Goal: Task Accomplishment & Management: Manage account settings

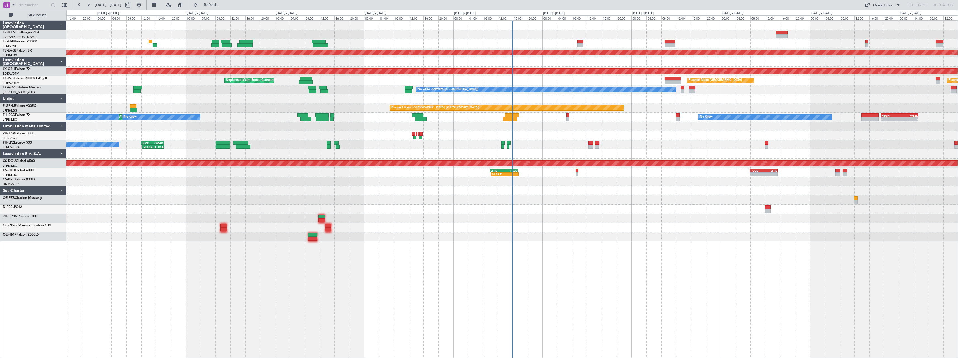
click at [454, 185] on div at bounding box center [511, 181] width 891 height 9
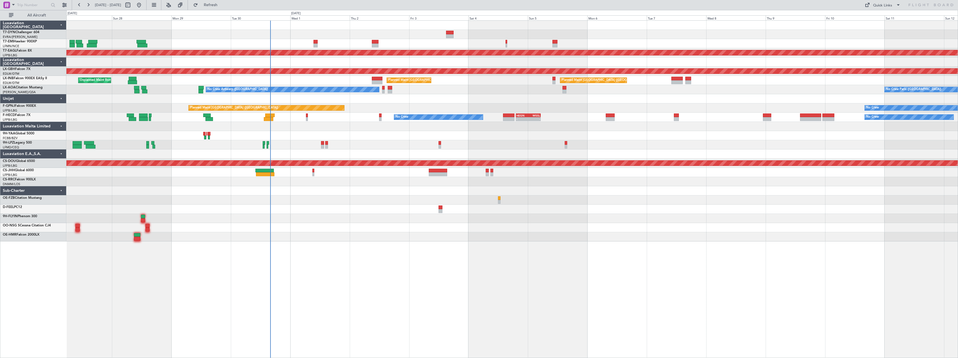
click at [361, 197] on div "No Crew Planned Maint Dubai (Al Maktoum Intl) Planned Maint Nurnberg Unplanned …" at bounding box center [511, 131] width 891 height 221
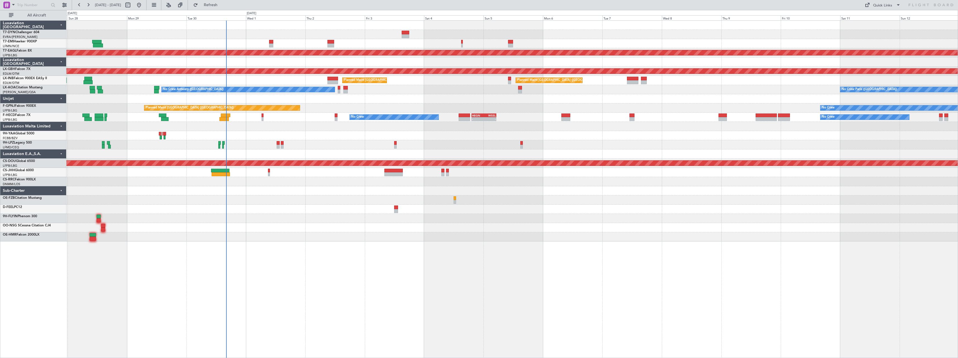
click at [336, 193] on div at bounding box center [511, 190] width 891 height 9
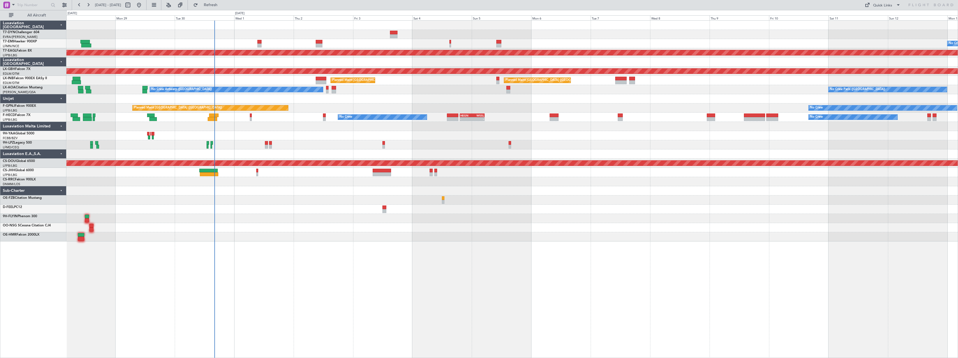
click at [288, 30] on div at bounding box center [511, 34] width 891 height 9
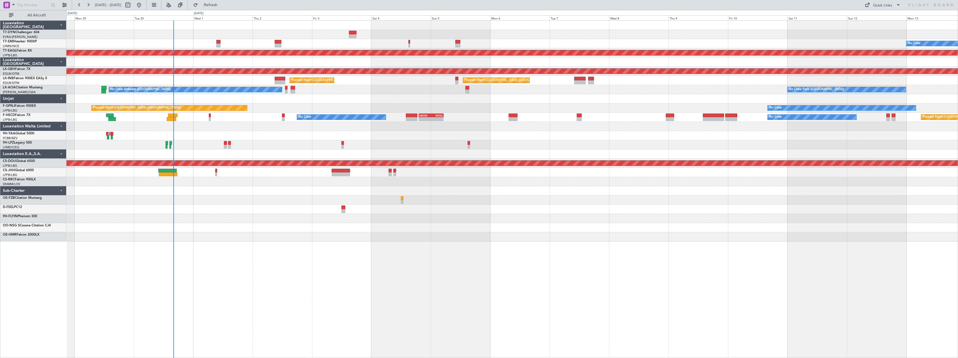
click at [479, 222] on div at bounding box center [511, 218] width 891 height 9
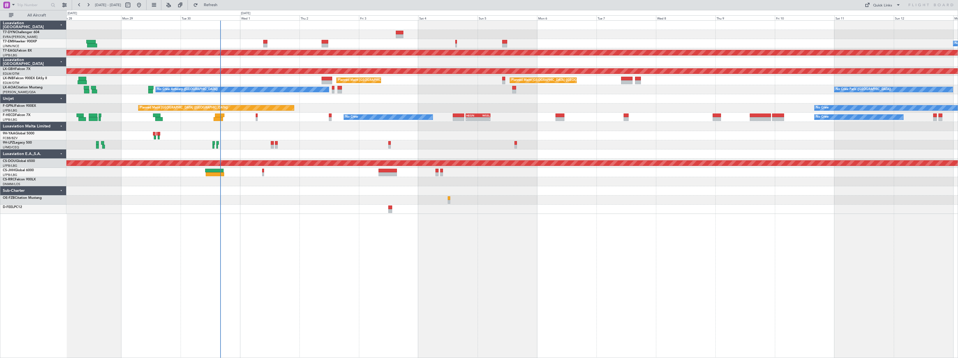
click at [272, 185] on div "No Crew Planned Maint Dubai (Al Maktoum Intl) Planned Maint Nurnberg Planned Ma…" at bounding box center [511, 117] width 891 height 193
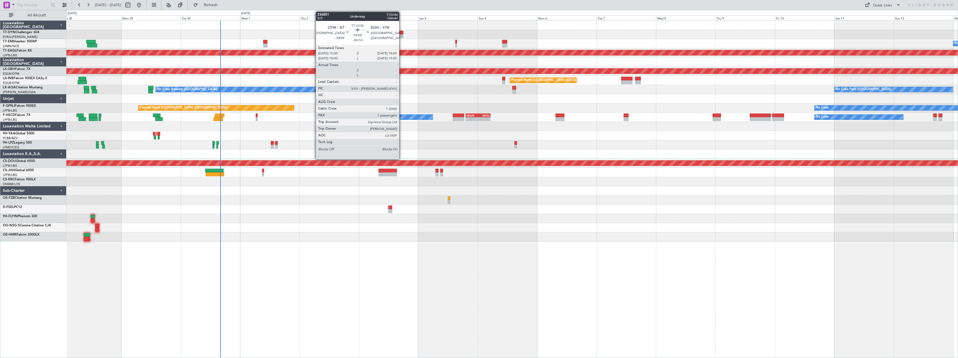
click at [401, 34] on div at bounding box center [400, 33] width 8 height 4
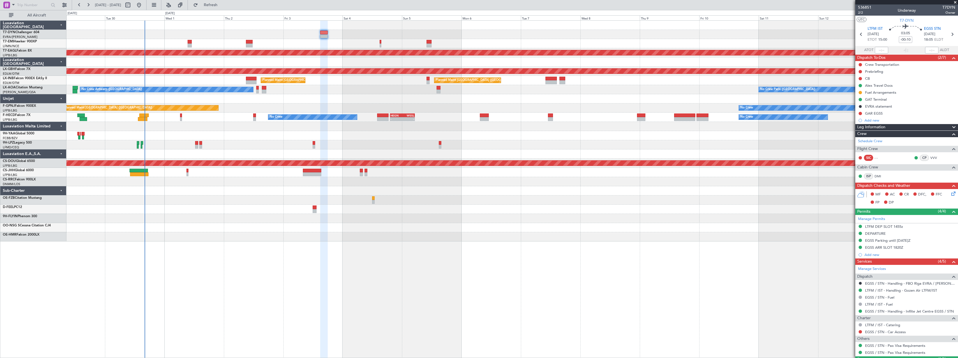
click at [399, 221] on div "No Crew Planned Maint Dubai (Al Maktoum Intl) Planned Maint Nurnberg Planned Ma…" at bounding box center [511, 131] width 891 height 221
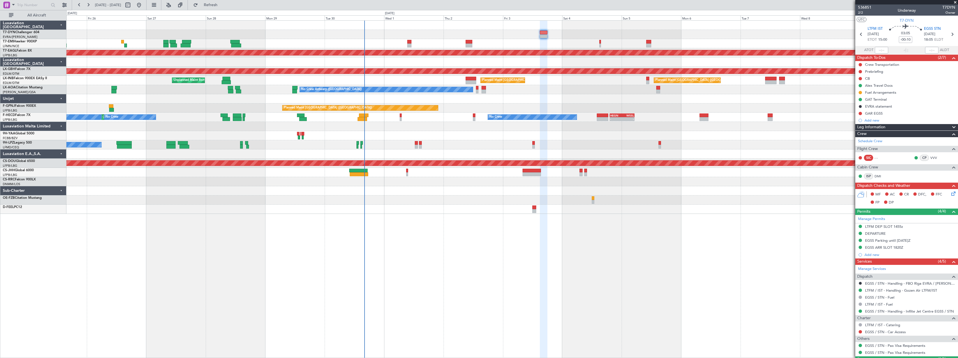
click at [509, 214] on div "Planned Maint Zurich No Crew Planned Maint Dubai (Al Maktoum Intl) Planned Main…" at bounding box center [512, 189] width 892 height 338
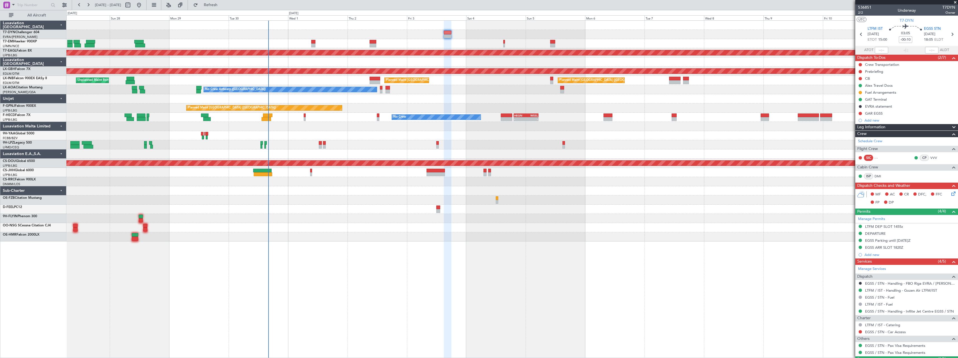
click at [404, 100] on div at bounding box center [511, 98] width 891 height 9
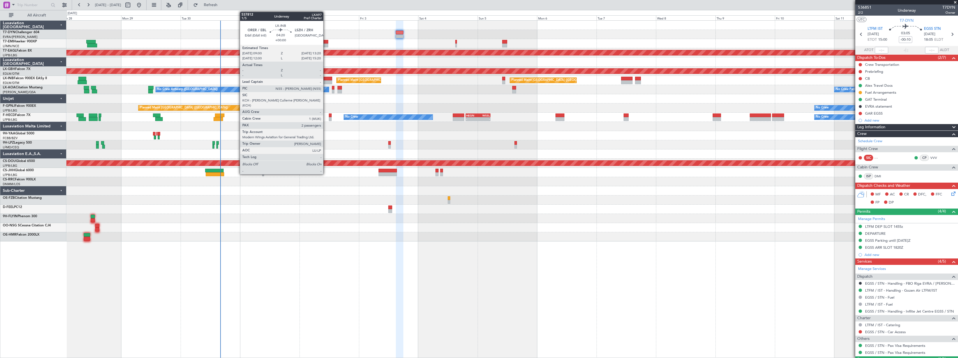
click at [326, 79] on div at bounding box center [327, 79] width 11 height 4
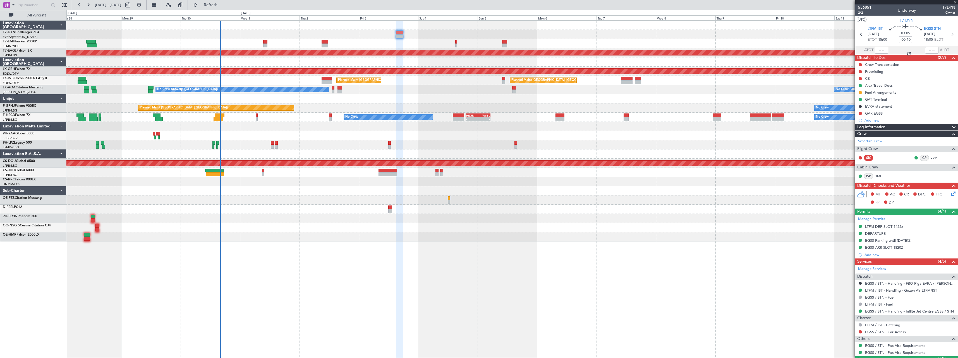
type input "2"
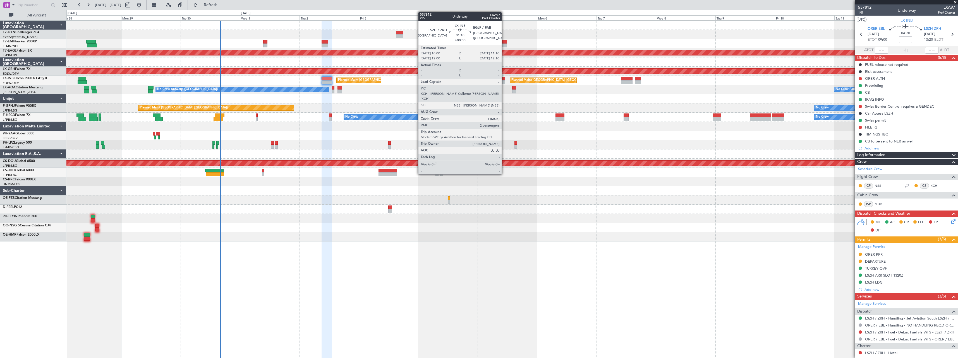
click at [504, 80] on div at bounding box center [503, 79] width 3 height 4
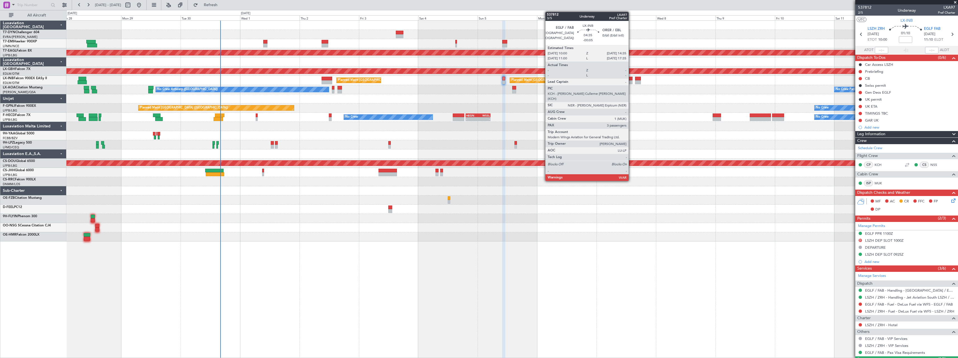
click at [631, 79] on div at bounding box center [626, 79] width 11 height 4
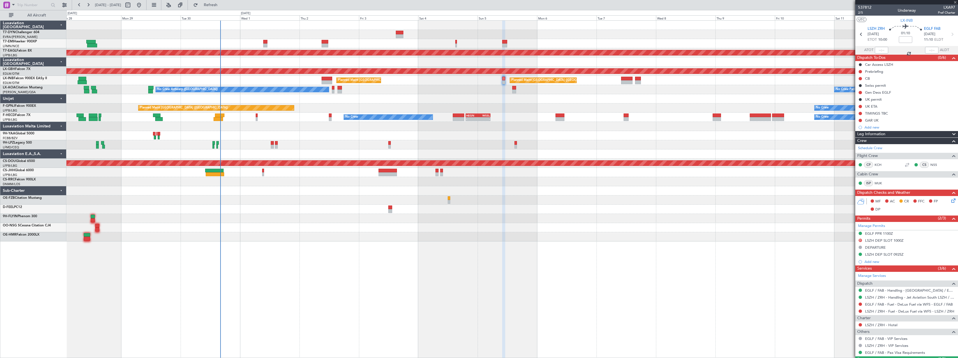
type input "-00:05"
type input "3"
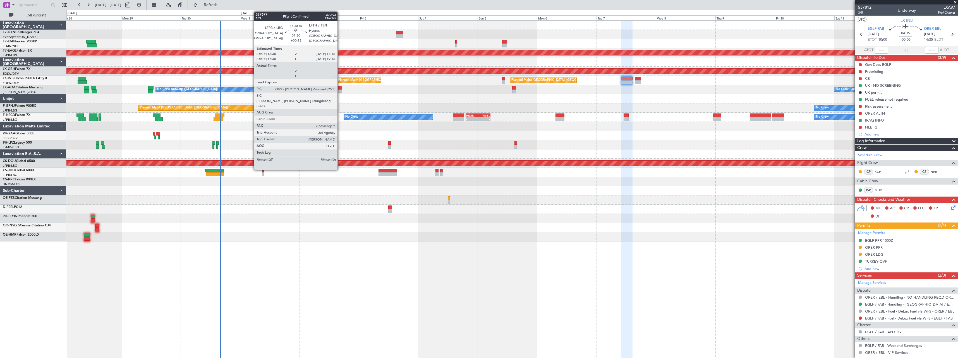
click at [340, 90] on div at bounding box center [339, 92] width 4 height 4
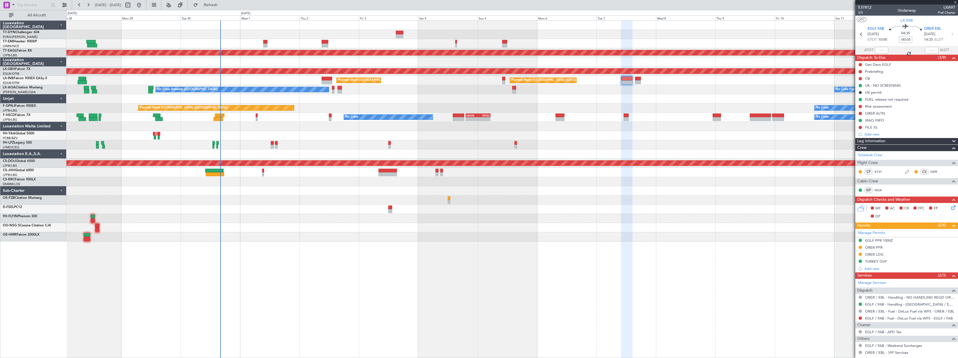
type input "+00:15"
type input "2"
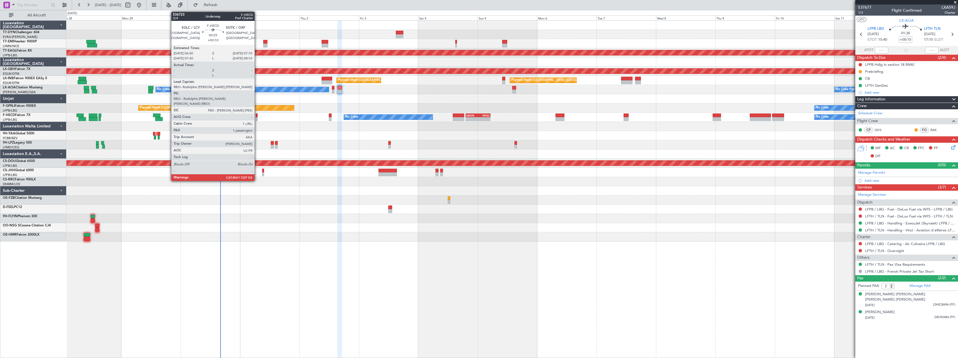
click at [257, 119] on div at bounding box center [257, 119] width 2 height 4
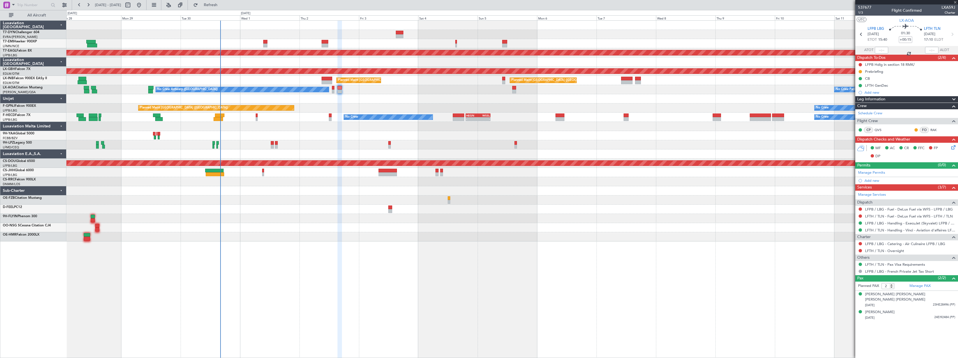
type input "+00:10"
type input "1"
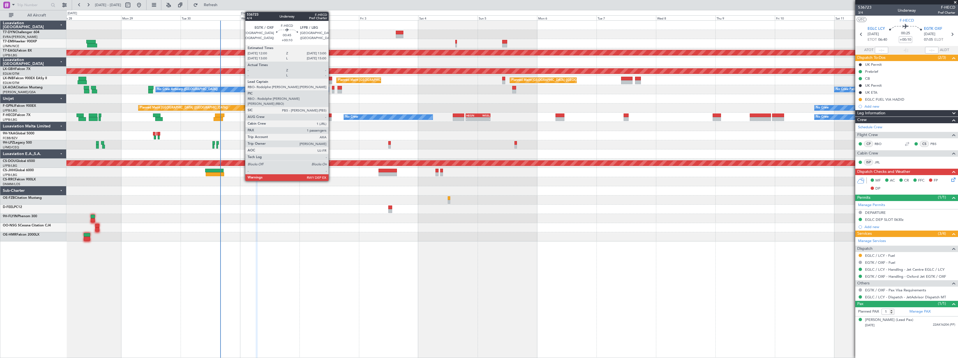
click at [331, 117] on div at bounding box center [330, 119] width 3 height 4
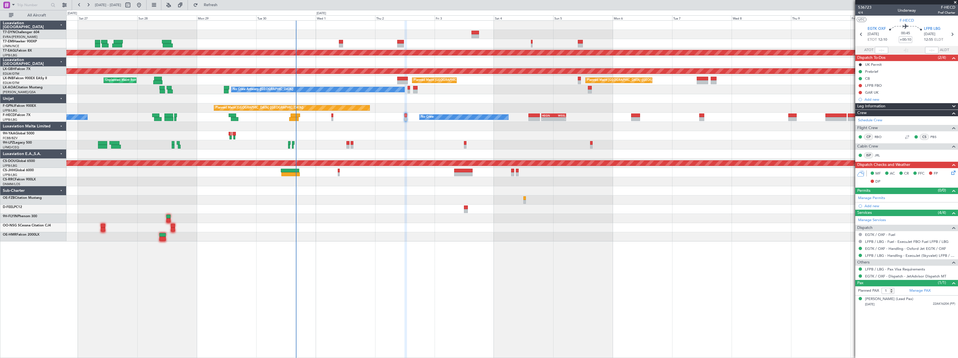
click at [324, 157] on div at bounding box center [511, 154] width 891 height 9
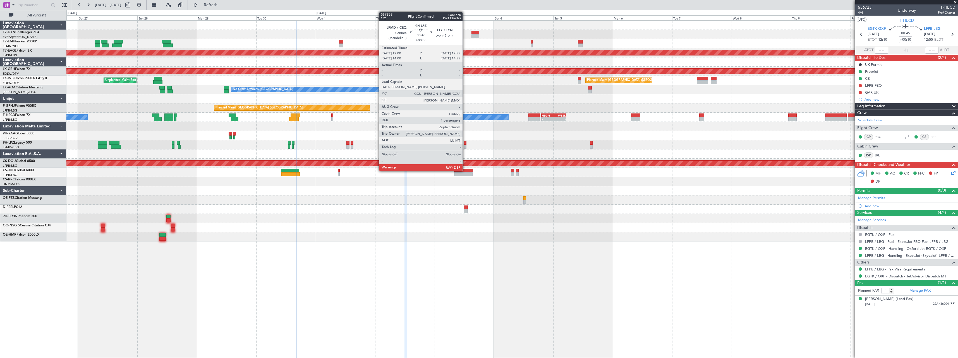
click at [465, 144] on div at bounding box center [465, 143] width 3 height 4
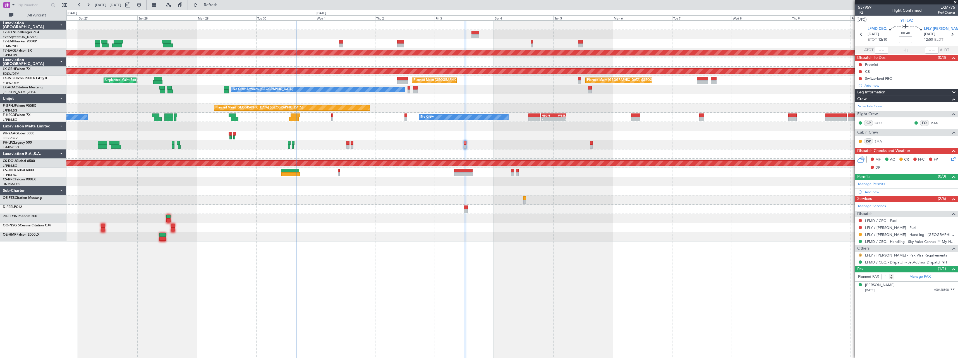
click at [860, 255] on button "R" at bounding box center [860, 255] width 3 height 3
drag, startPoint x: 845, startPoint y: 261, endPoint x: 842, endPoint y: 260, distance: 3.0
click at [844, 261] on span "Not Required" at bounding box center [847, 263] width 22 height 6
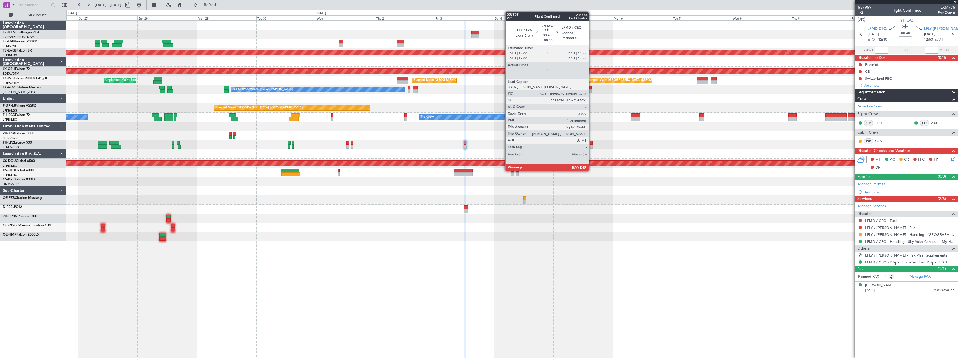
click at [591, 143] on div at bounding box center [591, 143] width 3 height 4
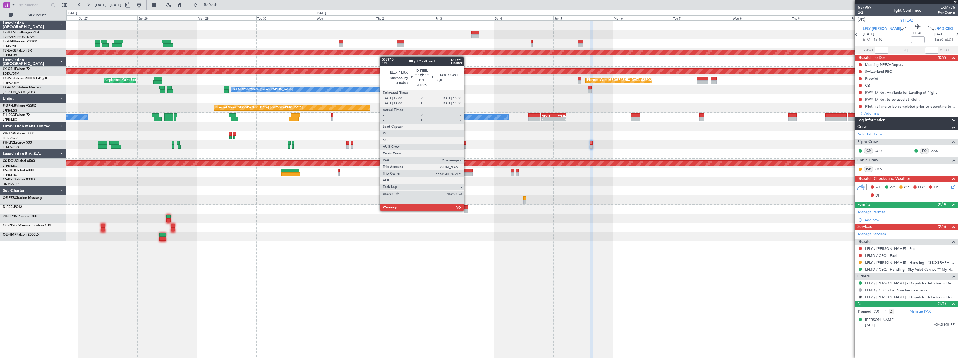
click at [466, 210] on div at bounding box center [466, 211] width 4 height 4
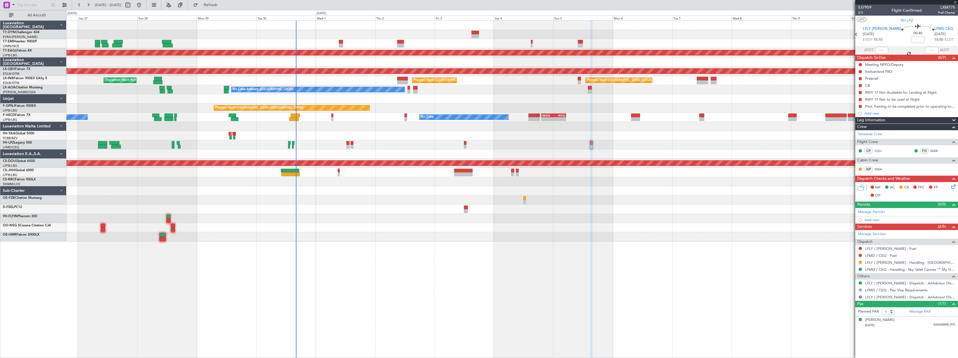
type input "-00:25"
type input "2"
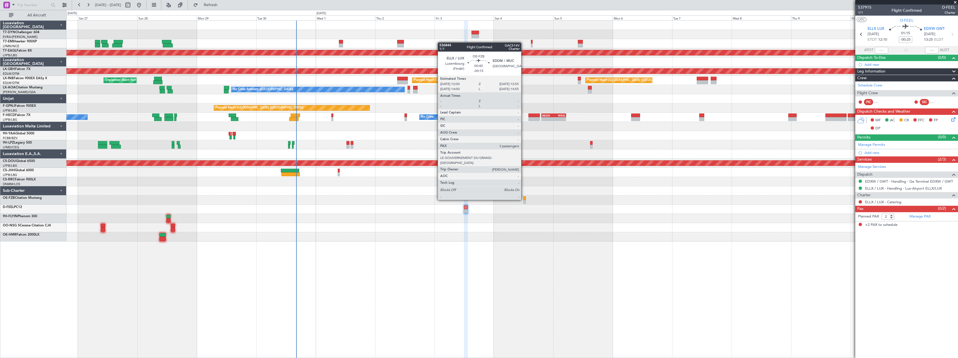
click at [524, 200] on div at bounding box center [524, 199] width 3 height 4
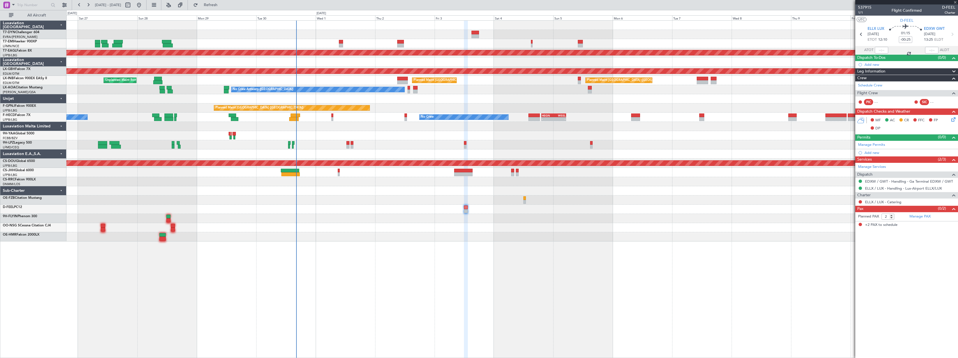
type input "-00:15"
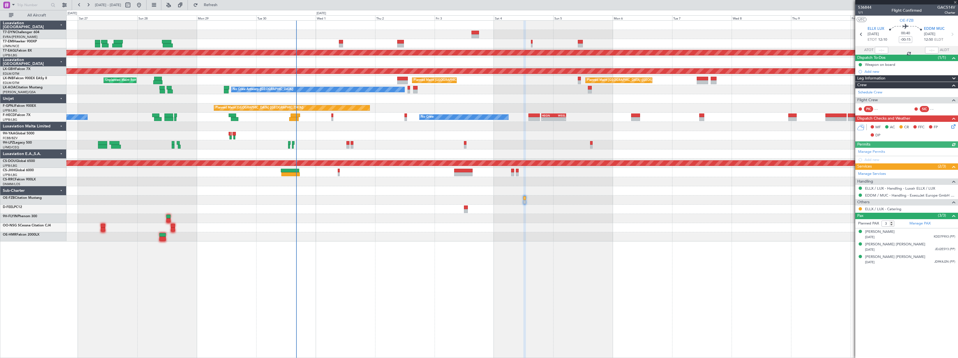
click at [370, 133] on div at bounding box center [511, 135] width 891 height 9
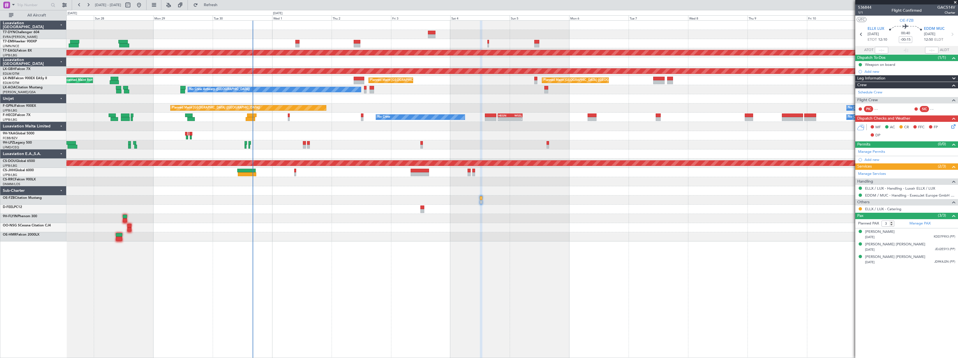
click at [955, 3] on span at bounding box center [955, 2] width 6 height 5
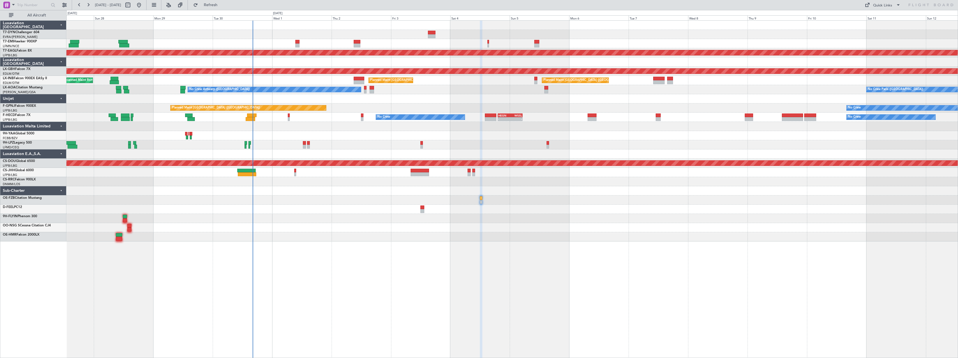
type input "0"
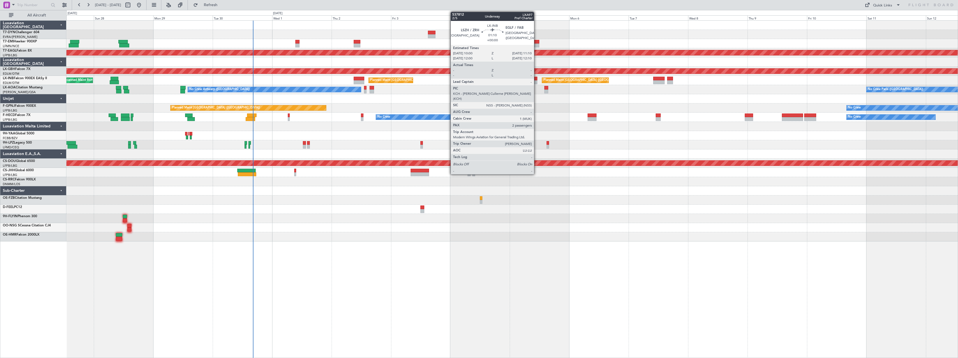
click at [536, 82] on div at bounding box center [535, 82] width 3 height 4
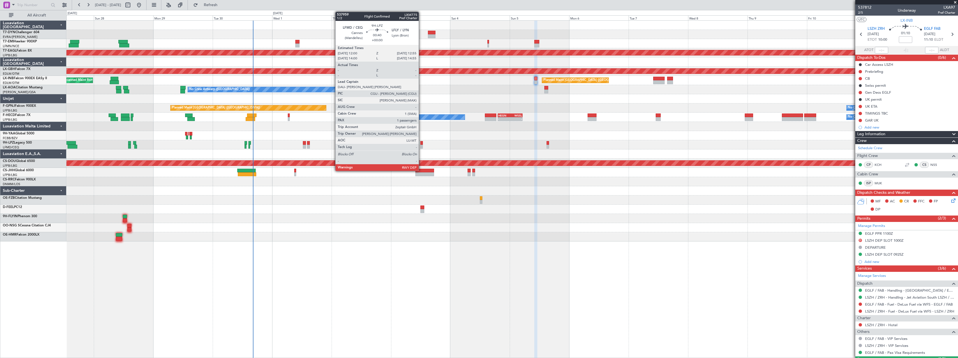
click at [421, 143] on div at bounding box center [421, 143] width 3 height 4
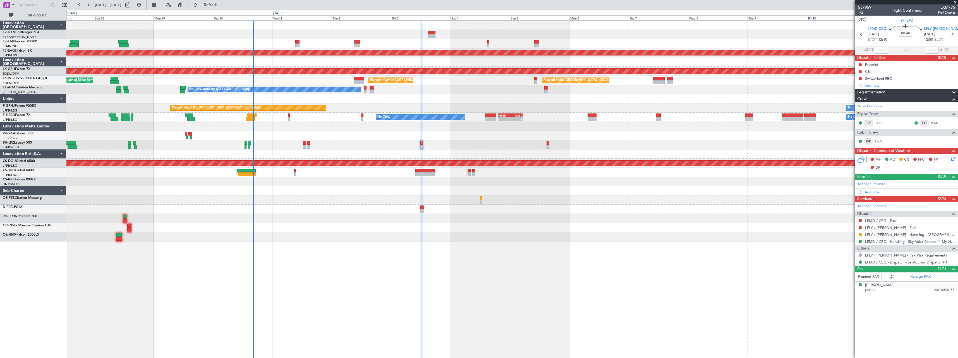
drag, startPoint x: 955, startPoint y: 2, endPoint x: 950, endPoint y: 2, distance: 4.5
click at [955, 2] on span at bounding box center [955, 2] width 6 height 5
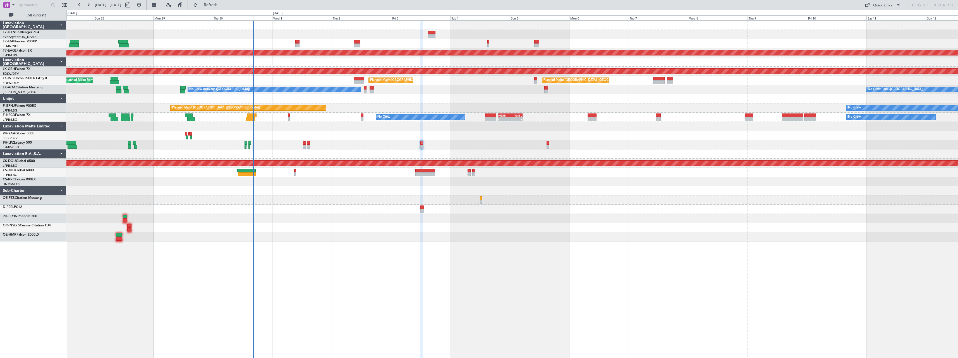
type input "0"
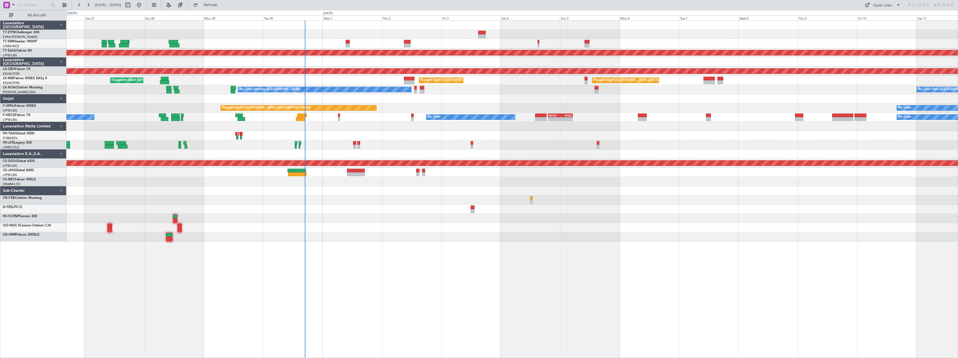
click at [368, 198] on div "No Crew Planned Maint Dubai (Al Maktoum Intl) Planned Maint Nurnberg Planned Ma…" at bounding box center [511, 131] width 891 height 221
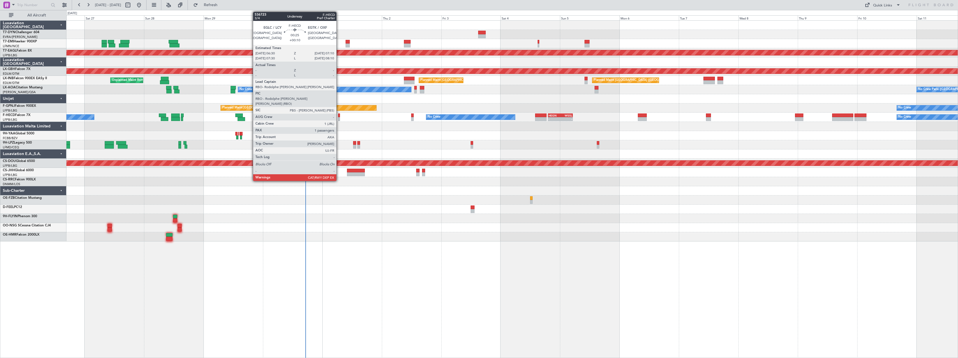
click at [339, 115] on div at bounding box center [339, 116] width 2 height 4
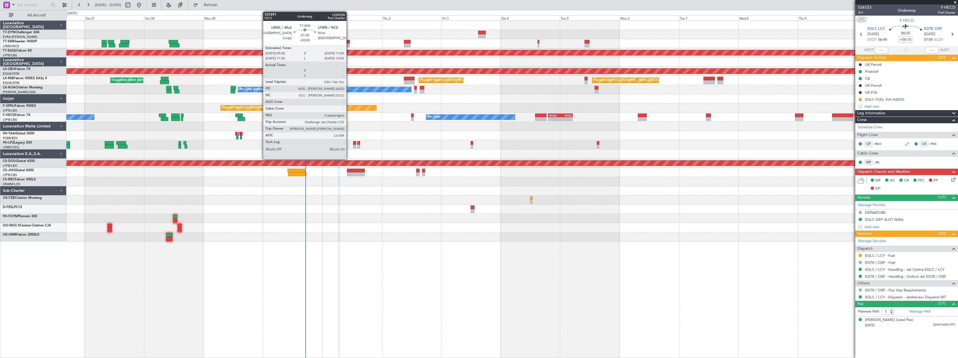
click at [349, 44] on div at bounding box center [348, 46] width 4 height 4
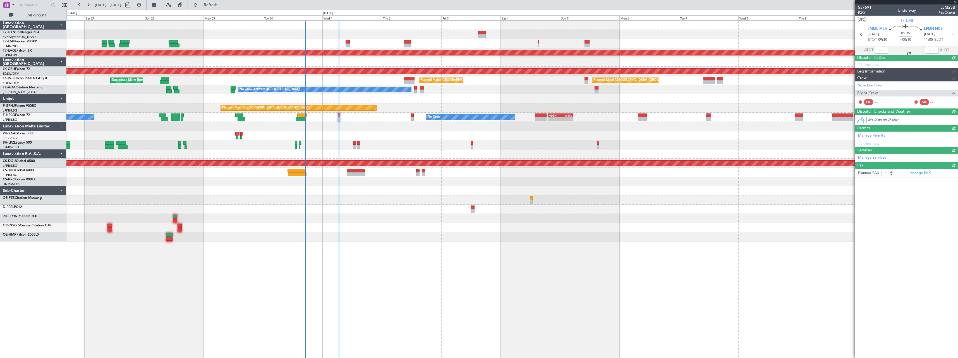
type input "-00:05"
type input "0"
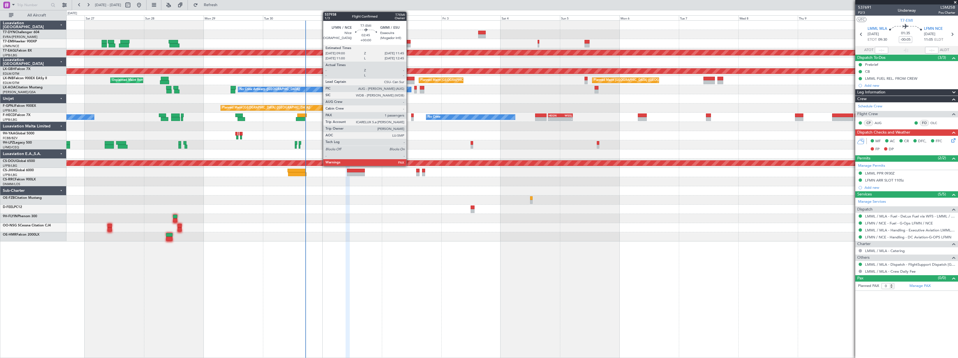
click at [409, 43] on div at bounding box center [407, 42] width 7 height 4
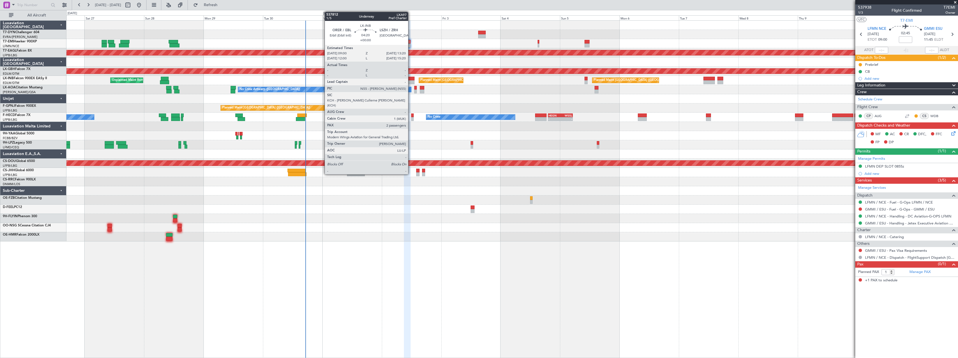
click at [411, 77] on div at bounding box center [409, 79] width 11 height 4
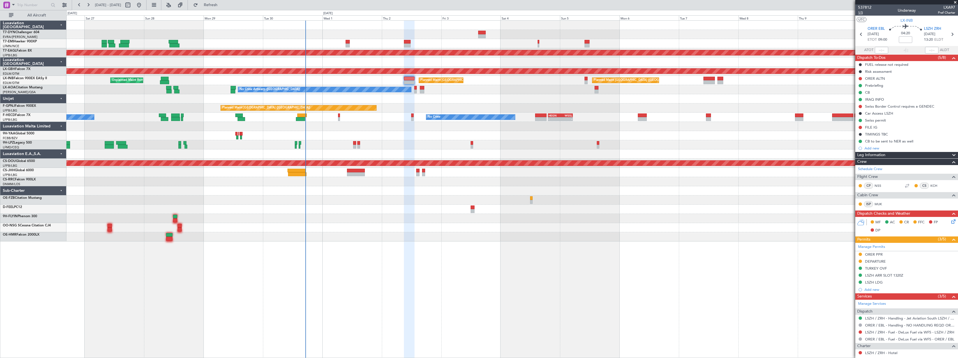
click at [861, 12] on span "1/5" at bounding box center [864, 12] width 13 height 5
click at [861, 11] on span "1/5" at bounding box center [864, 12] width 13 height 5
click at [912, 318] on link "LSZH / ZRH - Handling - Jet Aviation South LSZH / ZRH" at bounding box center [910, 318] width 90 height 5
click at [904, 112] on div "Car Access LSZH" at bounding box center [906, 113] width 103 height 7
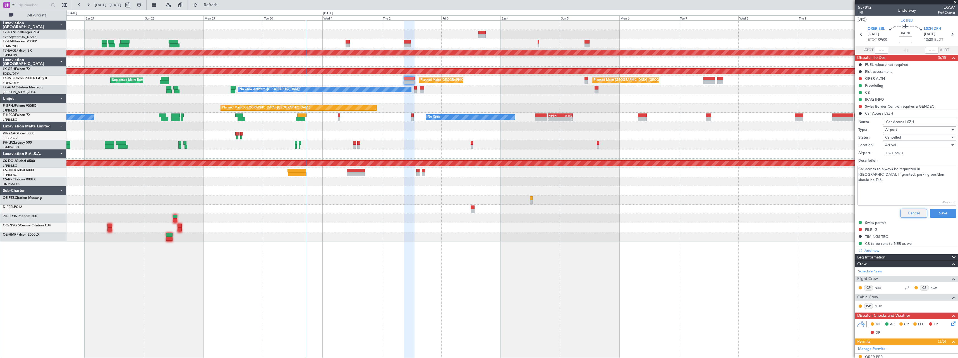
click at [907, 212] on button "Cancel" at bounding box center [913, 213] width 27 height 9
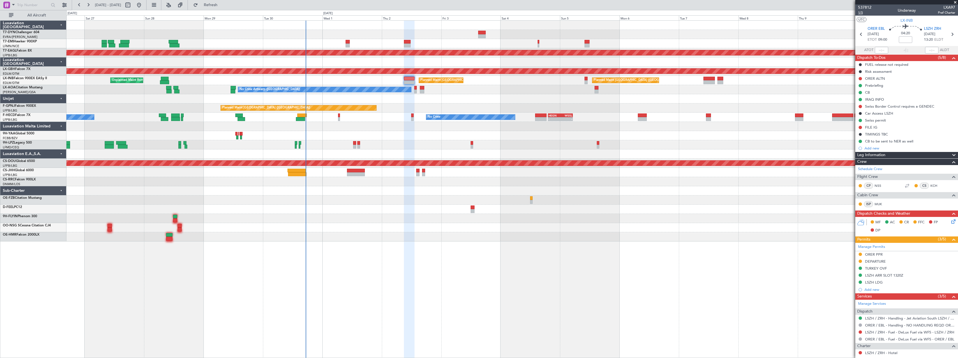
click at [860, 13] on span "1/5" at bounding box center [864, 12] width 13 height 5
click at [860, 105] on button at bounding box center [860, 106] width 3 height 3
click at [856, 133] on span "Completed" at bounding box center [863, 131] width 18 height 6
click at [950, 222] on icon at bounding box center [952, 221] width 4 height 4
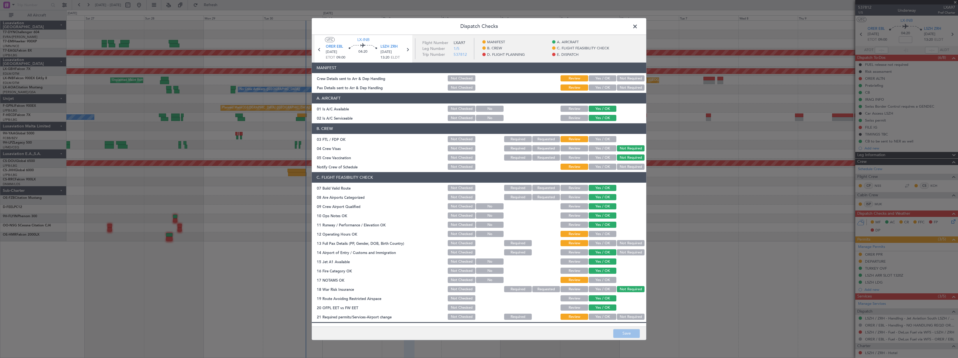
click at [599, 78] on button "Yes / OK" at bounding box center [603, 79] width 28 height 6
click at [594, 85] on button "Yes / OK" at bounding box center [603, 88] width 28 height 6
click at [633, 332] on button "Save" at bounding box center [626, 333] width 27 height 9
click at [638, 25] on span at bounding box center [638, 27] width 0 height 11
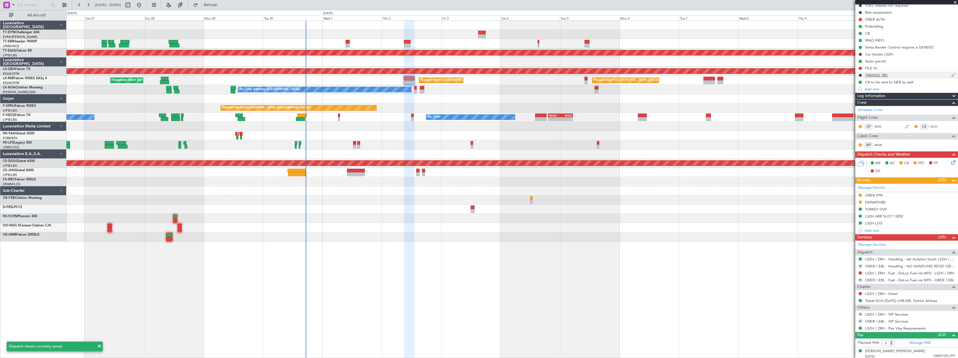
scroll to position [74, 0]
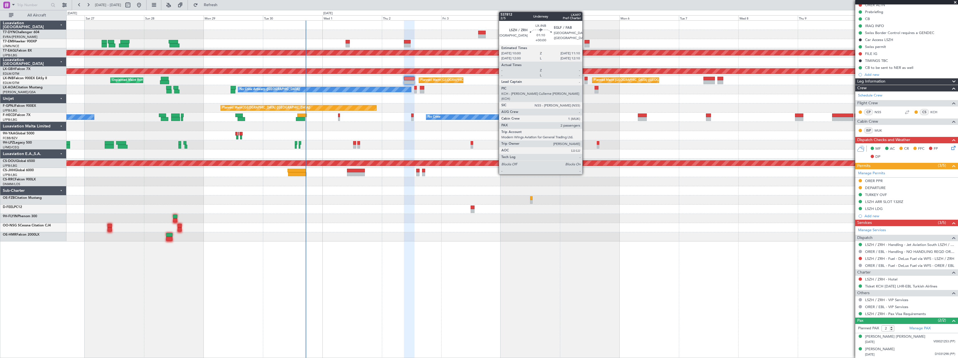
click at [585, 78] on div at bounding box center [585, 79] width 3 height 4
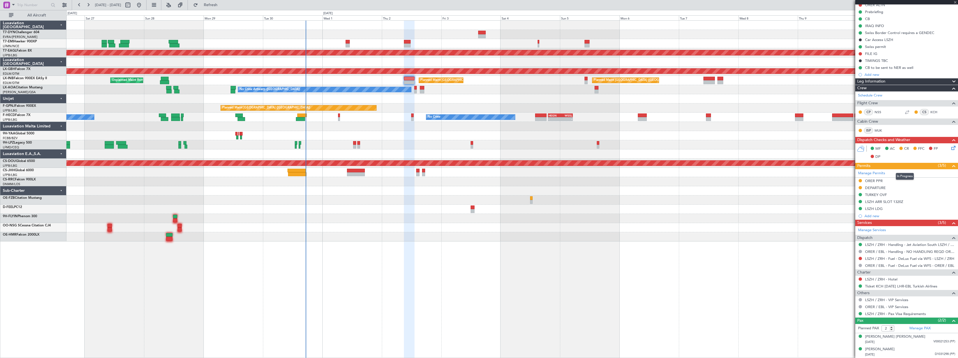
scroll to position [0, 0]
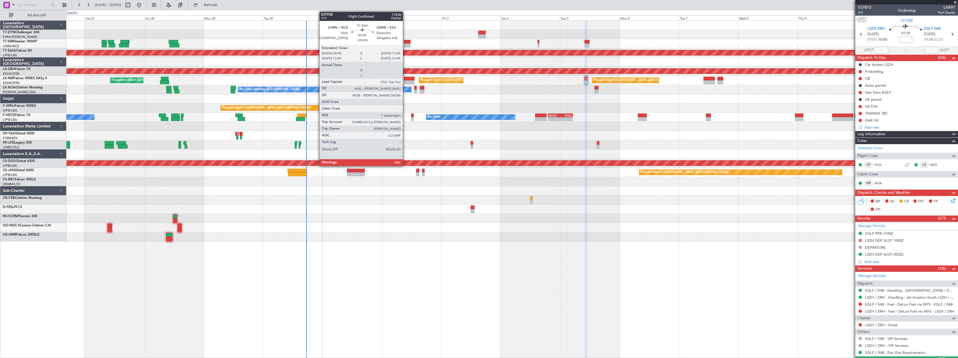
click at [405, 43] on div at bounding box center [407, 42] width 7 height 4
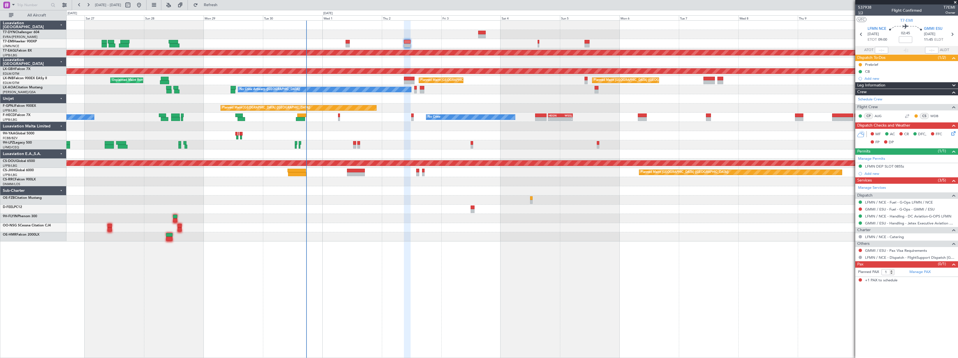
click at [862, 13] on span "1/3" at bounding box center [864, 12] width 13 height 5
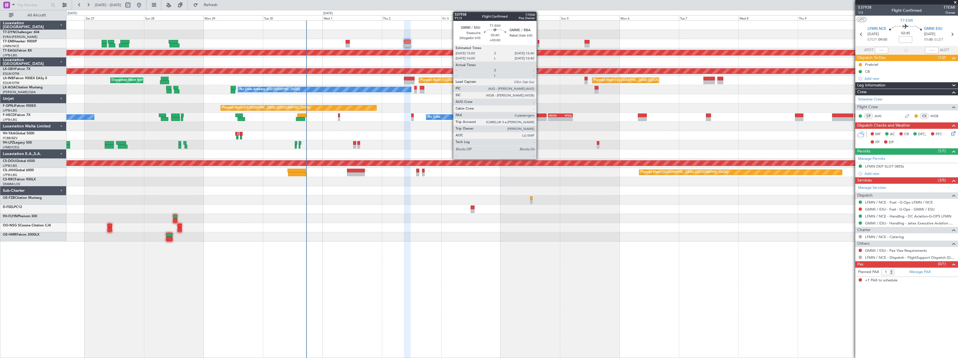
click at [539, 43] on div at bounding box center [539, 42] width 2 height 4
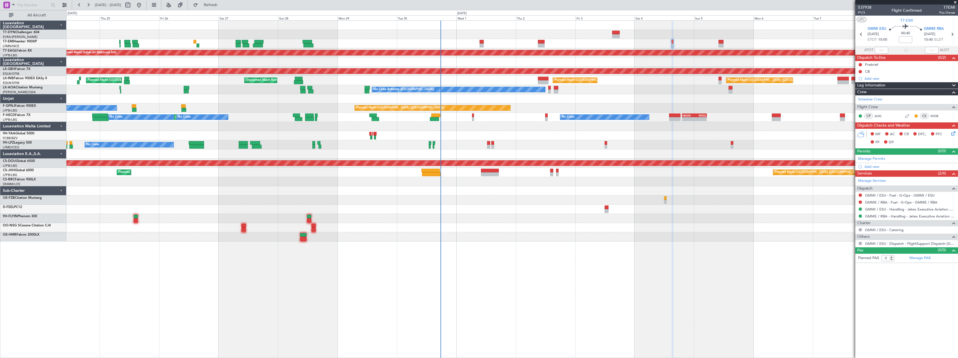
click at [343, 179] on div "Planned Maint Zurich No Crew Planned Maint Dubai (Al Maktoum Intl) Planned Main…" at bounding box center [511, 131] width 891 height 221
click at [222, 5] on span "Refresh" at bounding box center [210, 5] width 23 height 4
click at [893, 209] on link "GMMN / CMN - Handling" at bounding box center [886, 209] width 43 height 5
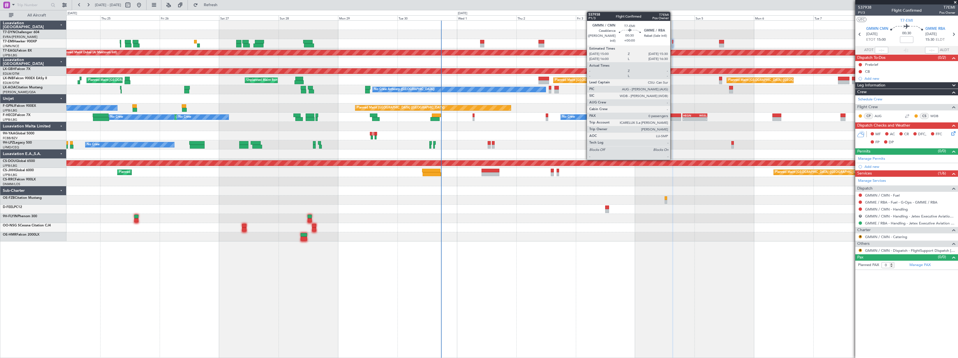
click at [673, 42] on div at bounding box center [672, 42] width 1 height 4
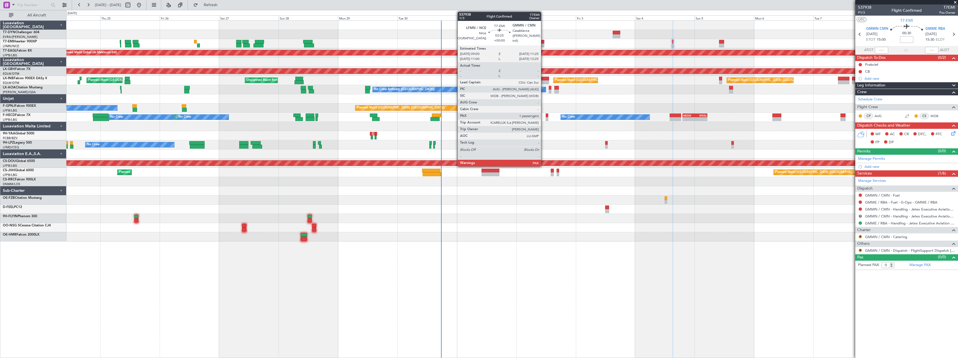
click at [543, 42] on div at bounding box center [541, 42] width 6 height 4
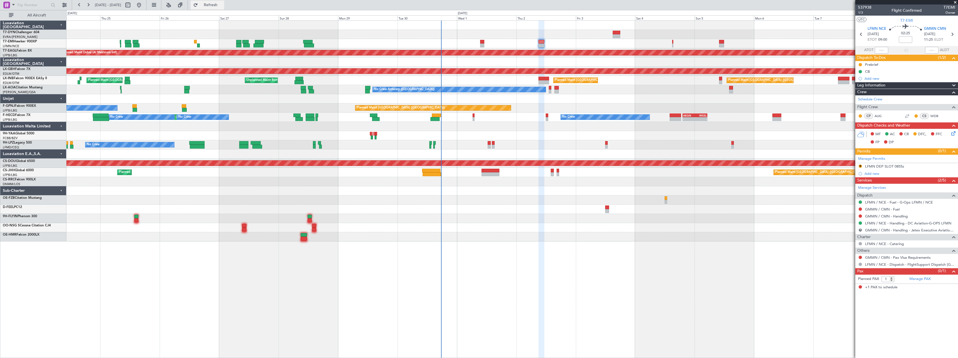
click at [222, 4] on span "Refresh" at bounding box center [210, 5] width 23 height 4
click at [896, 215] on link "GMMN / CMN - Handling" at bounding box center [886, 216] width 43 height 5
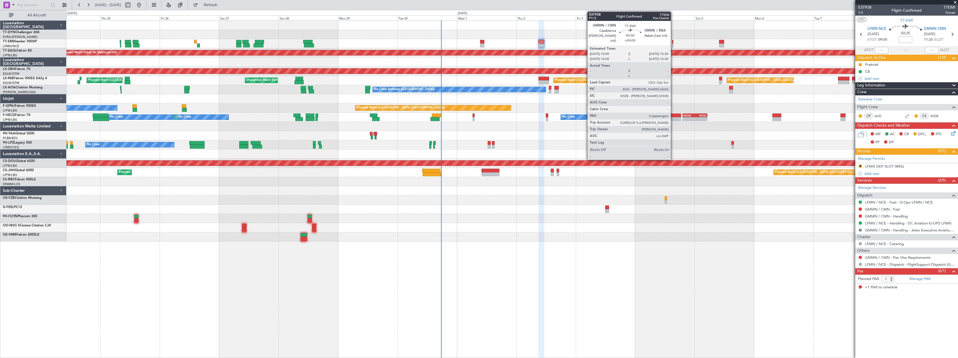
click at [673, 42] on div at bounding box center [672, 42] width 1 height 4
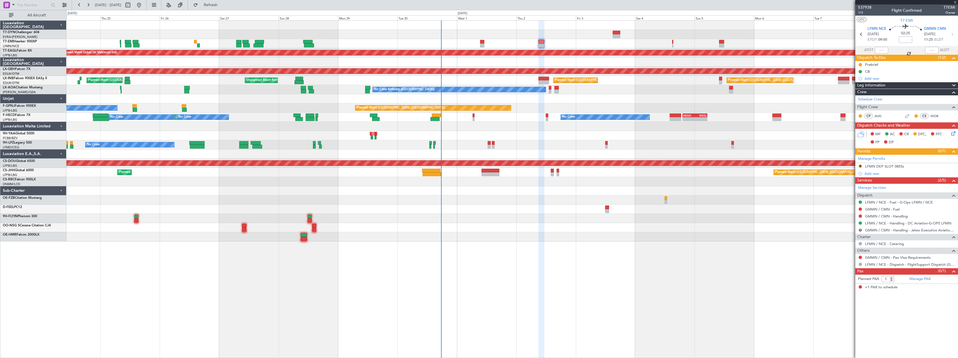
type input "0"
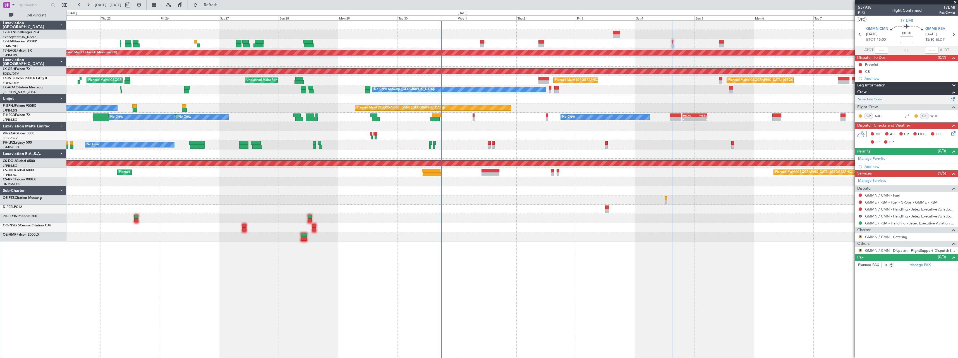
click at [950, 99] on span at bounding box center [953, 98] width 7 height 4
click at [924, 264] on link "Manage PAX" at bounding box center [919, 266] width 21 height 6
click at [222, 3] on span "Refresh" at bounding box center [210, 5] width 23 height 4
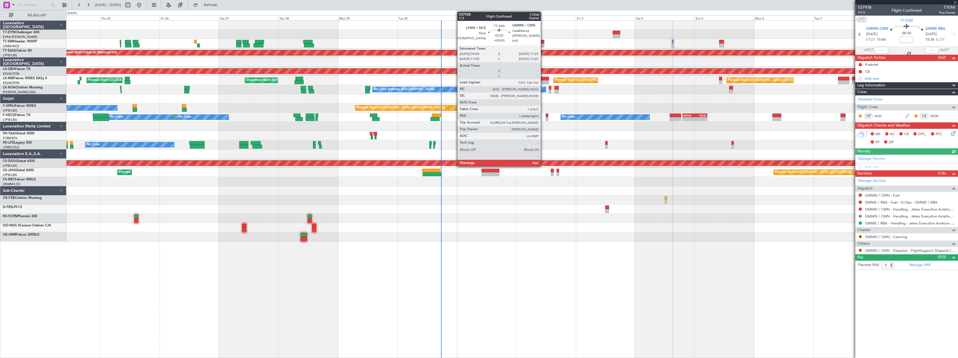
click at [543, 42] on div at bounding box center [541, 42] width 6 height 4
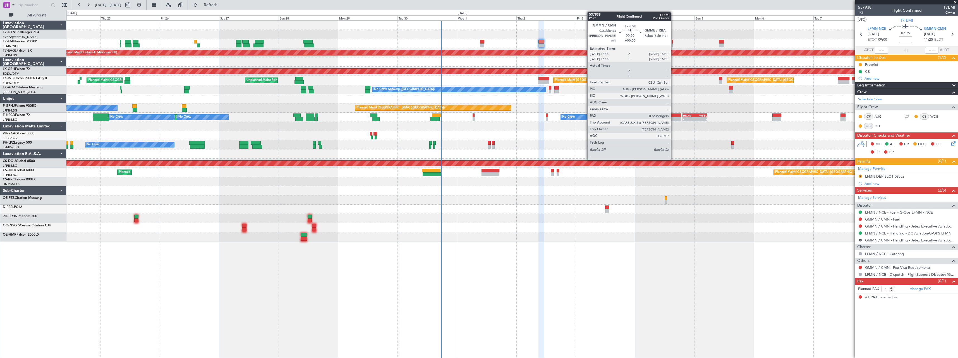
click at [673, 43] on div at bounding box center [672, 42] width 1 height 4
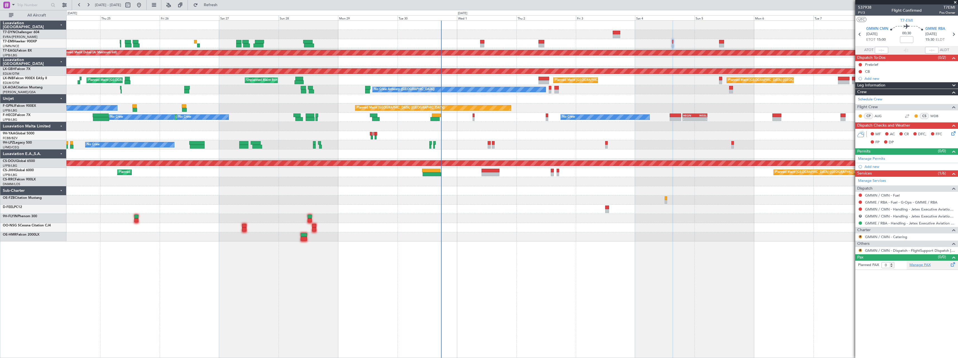
click at [923, 267] on link "Manage PAX" at bounding box center [919, 266] width 21 height 6
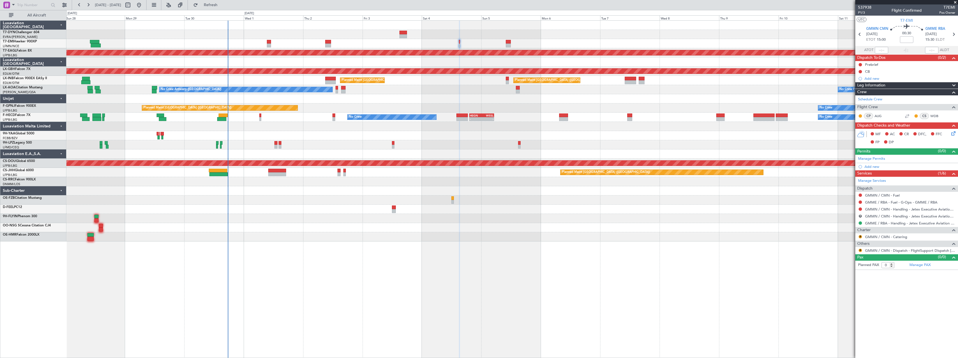
click at [429, 104] on div "No Crew Planned Maint [GEOGRAPHIC_DATA] (Al Maktoum Intl) Planned Maint Nurnber…" at bounding box center [511, 131] width 891 height 221
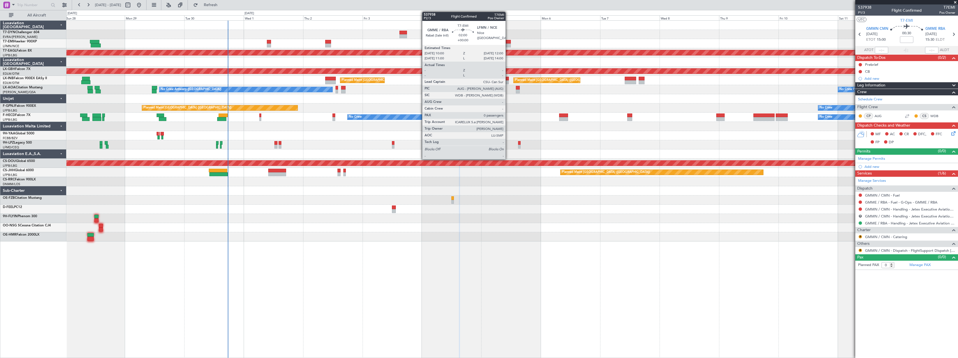
click at [508, 42] on div at bounding box center [508, 42] width 5 height 4
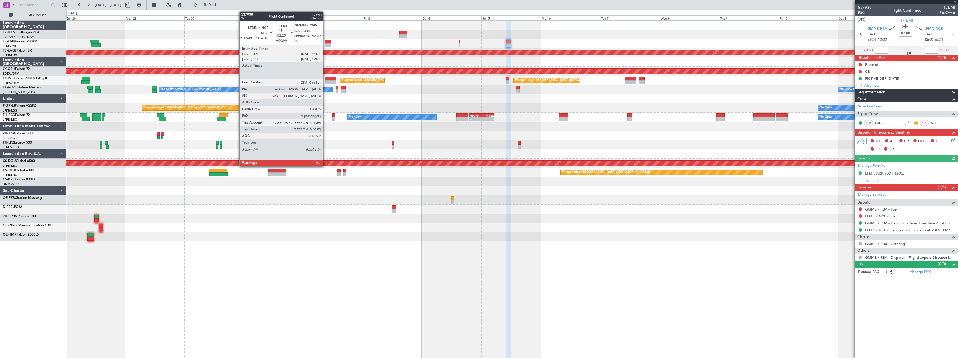
click at [325, 42] on div at bounding box center [328, 42] width 6 height 4
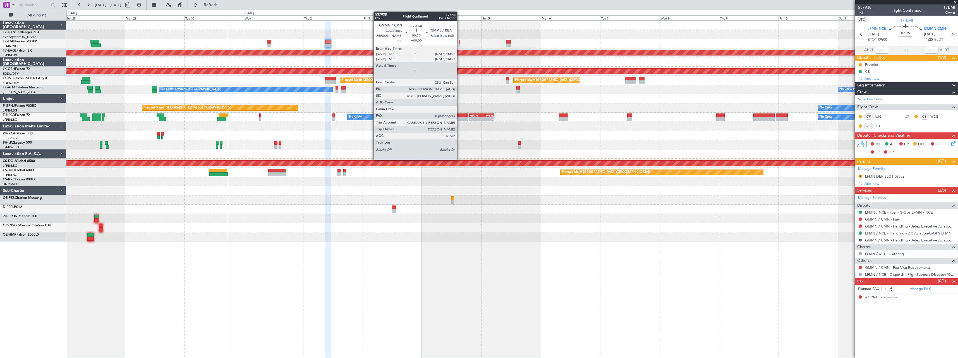
click at [459, 41] on div at bounding box center [459, 42] width 1 height 4
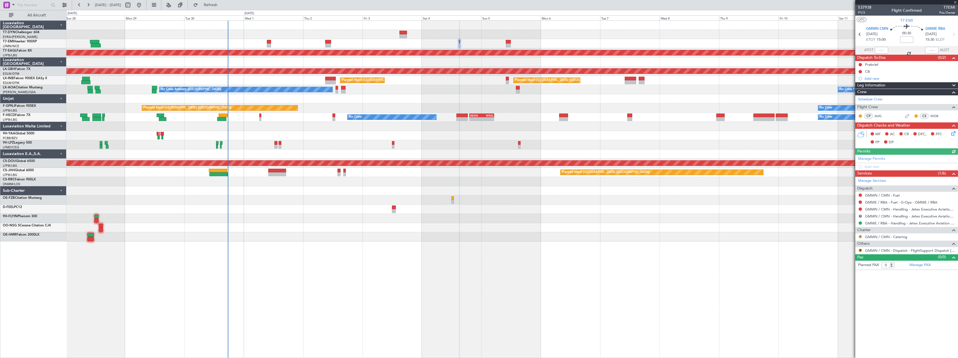
click at [859, 236] on button "R" at bounding box center [860, 236] width 3 height 3
click at [838, 244] on span "Not Required" at bounding box center [847, 245] width 22 height 6
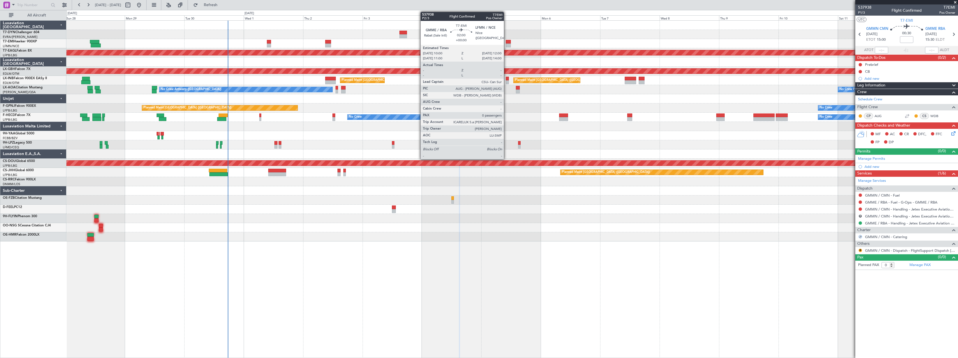
click at [506, 40] on div at bounding box center [508, 42] width 5 height 4
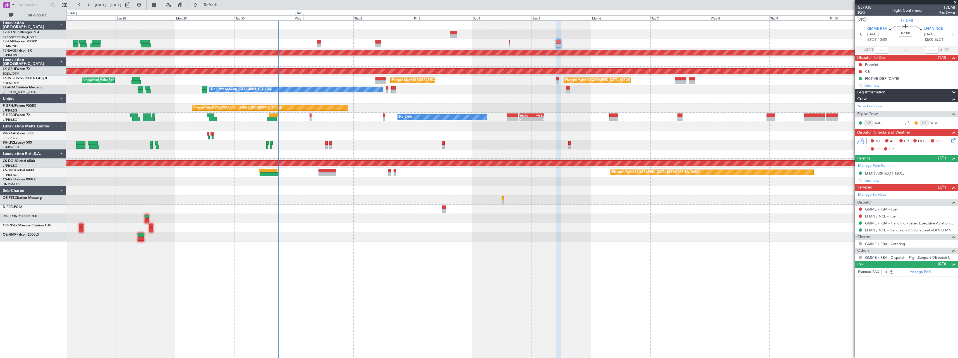
click at [195, 231] on div "No Crew Planned Maint [GEOGRAPHIC_DATA] (Al Maktoum Intl) Planned Maint Nurnber…" at bounding box center [511, 131] width 891 height 221
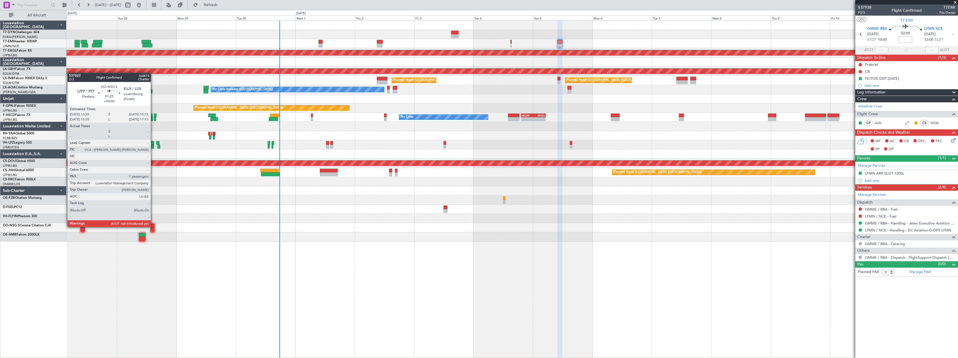
click at [153, 227] on div at bounding box center [152, 226] width 4 height 4
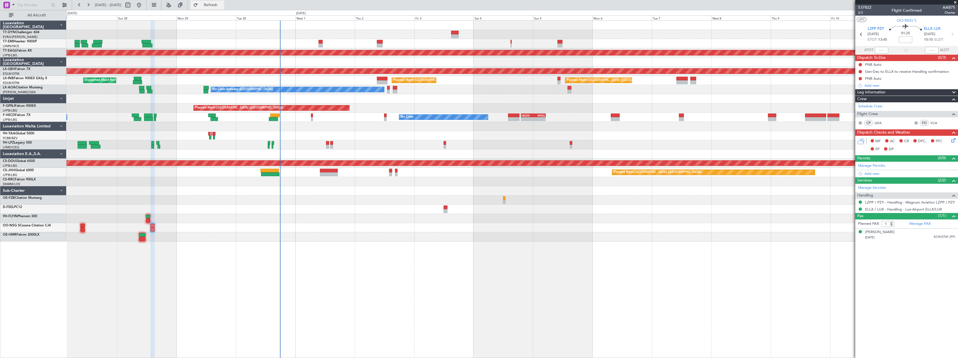
click at [222, 6] on span "Refresh" at bounding box center [210, 5] width 23 height 4
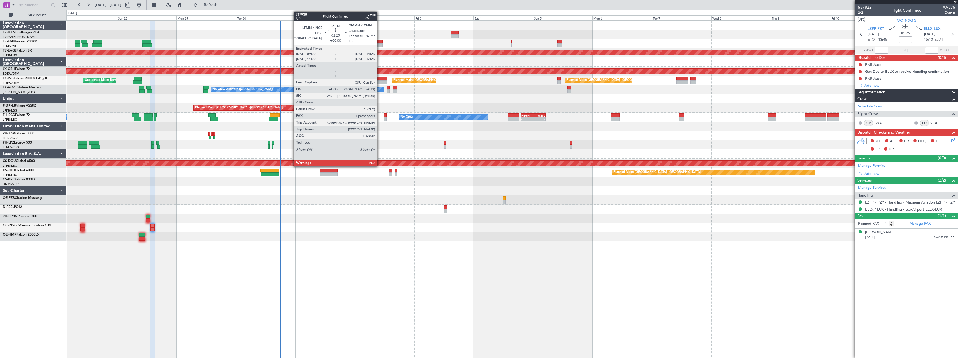
click at [380, 43] on div at bounding box center [380, 42] width 6 height 4
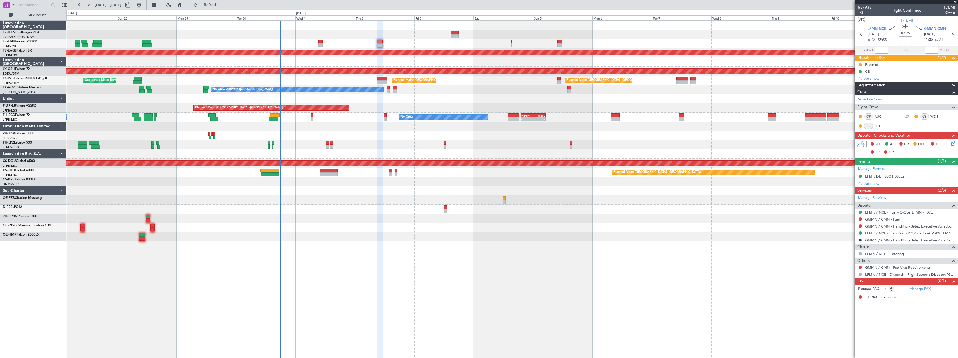
click at [862, 13] on span "1/3" at bounding box center [864, 12] width 13 height 5
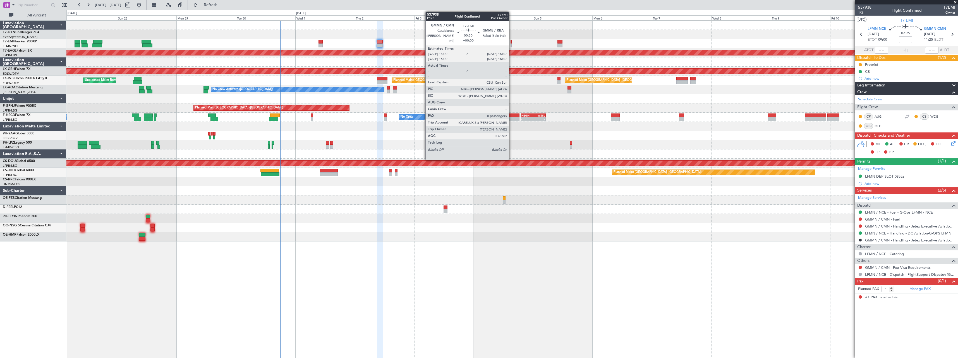
click at [511, 42] on div at bounding box center [511, 42] width 1 height 4
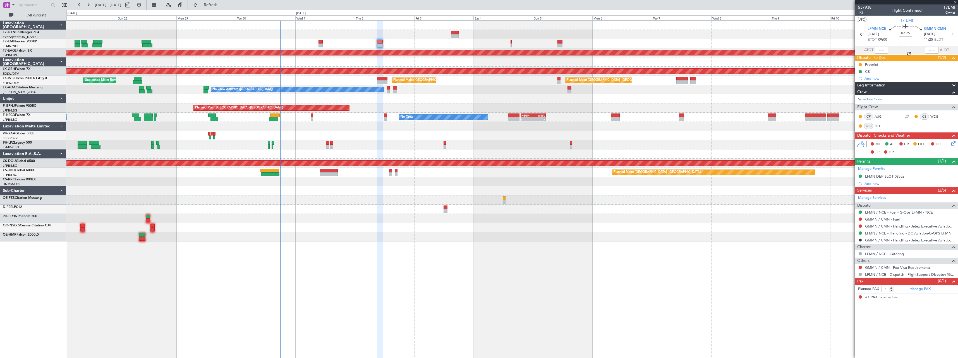
type input "0"
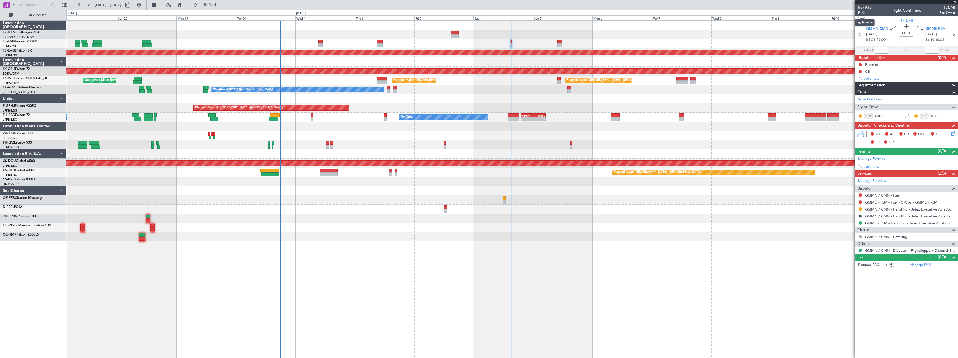
click at [864, 13] on span "P1/3" at bounding box center [864, 12] width 13 height 5
click at [863, 6] on span "537938" at bounding box center [864, 7] width 13 height 6
click at [954, 133] on icon at bounding box center [952, 132] width 4 height 4
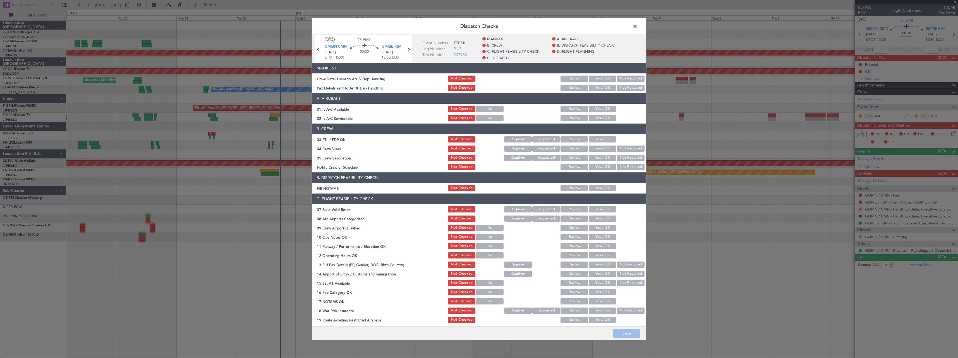
click at [638, 26] on span at bounding box center [638, 27] width 0 height 11
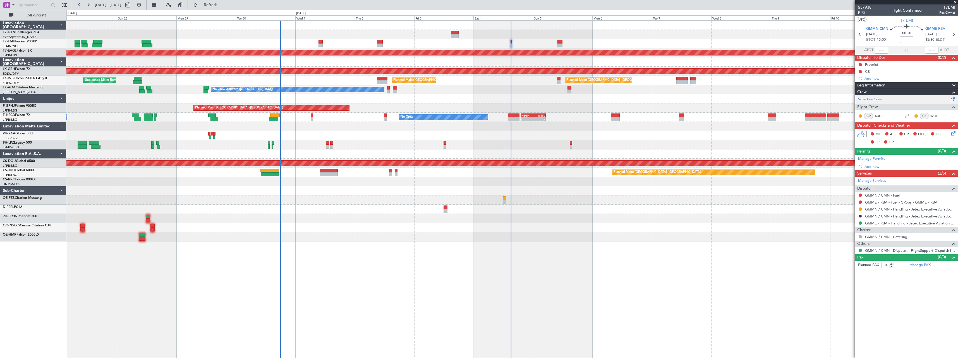
click at [952, 97] on span at bounding box center [953, 98] width 7 height 4
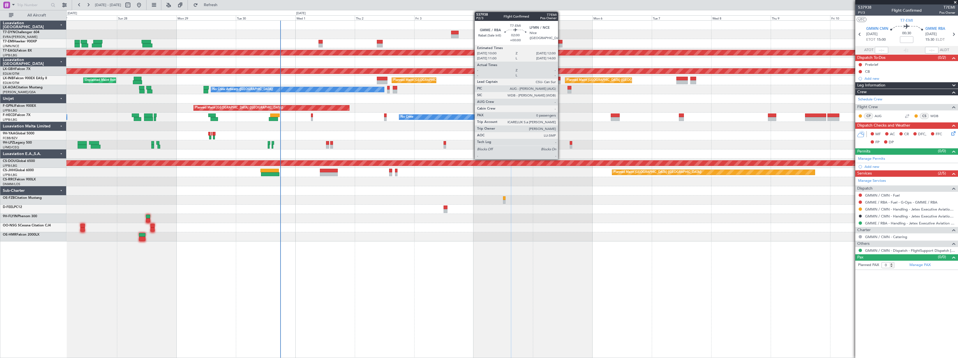
click at [560, 43] on div at bounding box center [559, 42] width 5 height 4
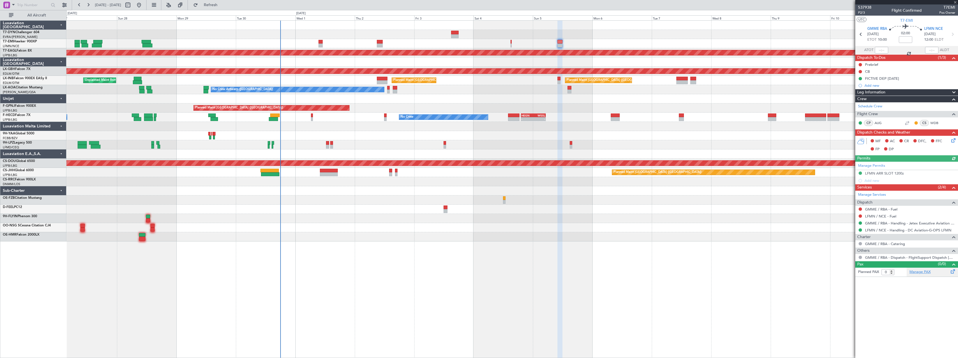
click at [922, 272] on link "Manage PAX" at bounding box center [919, 273] width 21 height 6
drag, startPoint x: 955, startPoint y: 2, endPoint x: 945, endPoint y: 6, distance: 10.9
click at [955, 2] on span at bounding box center [955, 2] width 6 height 5
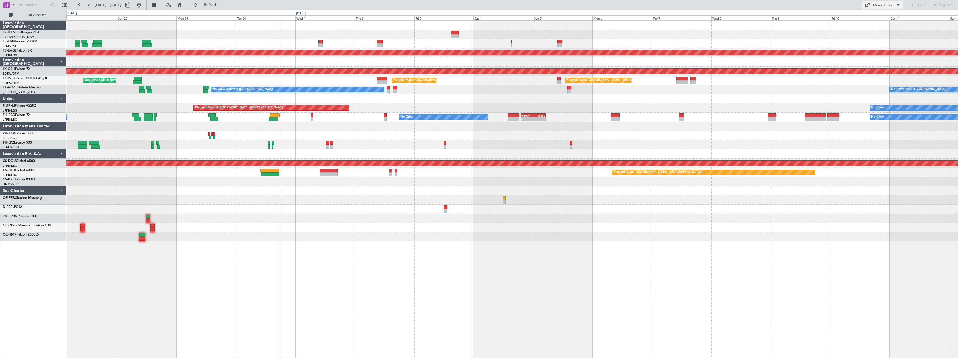
click at [888, 8] on button "Quick Links" at bounding box center [882, 5] width 41 height 9
click at [893, 21] on button "Trip Builder" at bounding box center [883, 18] width 42 height 13
click at [222, 6] on span "Refresh" at bounding box center [210, 5] width 23 height 4
click at [222, 4] on span "Refresh" at bounding box center [210, 5] width 23 height 4
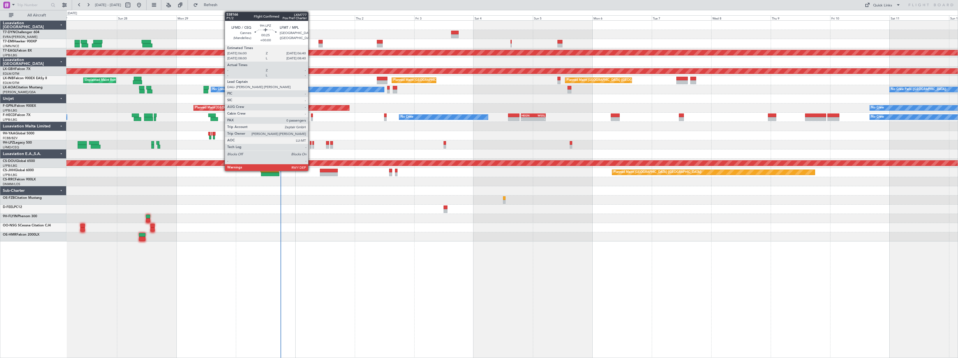
click at [311, 142] on div at bounding box center [311, 143] width 2 height 4
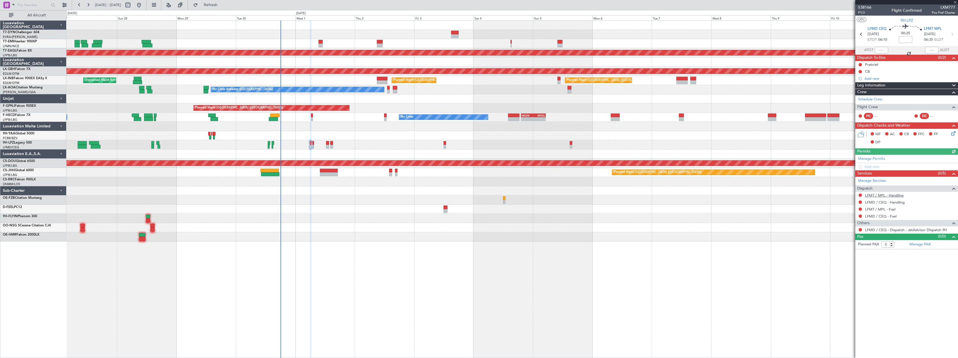
click at [896, 195] on link "LFMT / MPL - Handling" at bounding box center [884, 195] width 39 height 5
click at [896, 202] on link "LFMD / CEQ - Handling" at bounding box center [885, 202] width 40 height 5
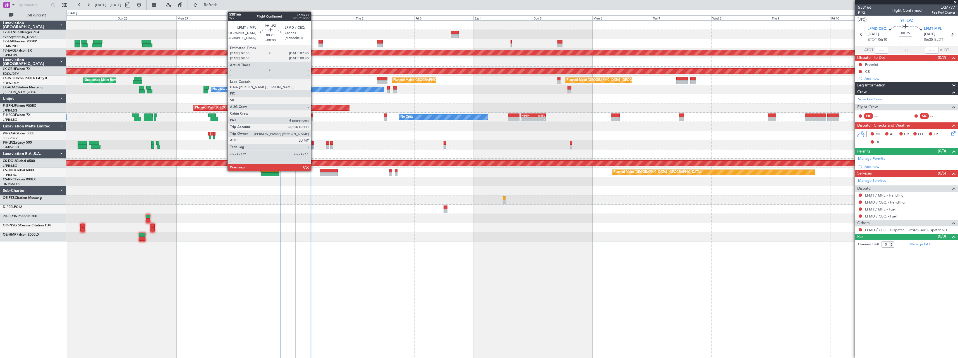
click at [313, 143] on div at bounding box center [313, 143] width 2 height 4
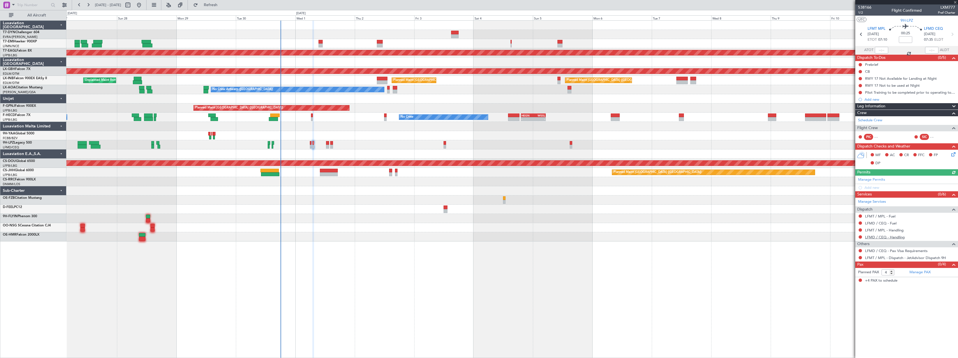
click at [883, 238] on link "LFMD / CEQ - Handling" at bounding box center [885, 237] width 40 height 5
click at [873, 229] on link "LFMT / MPL - Handling" at bounding box center [884, 230] width 39 height 5
drag, startPoint x: 226, startPoint y: 5, endPoint x: 363, endPoint y: 57, distance: 146.5
click at [222, 5] on span "Refresh" at bounding box center [210, 5] width 23 height 4
click at [860, 250] on button at bounding box center [860, 250] width 3 height 3
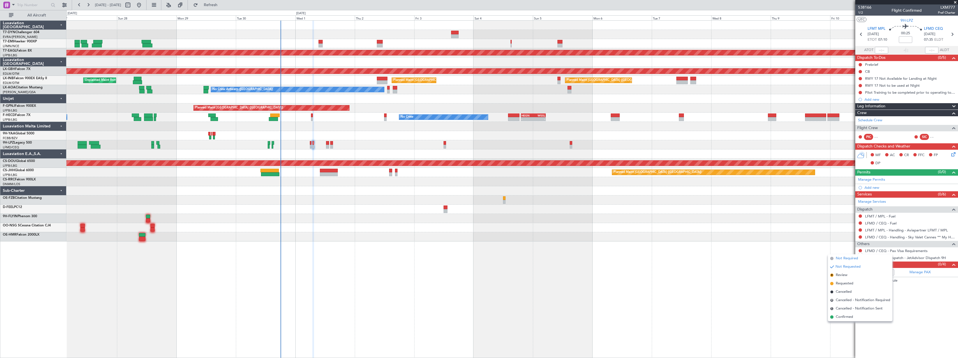
click at [845, 260] on span "Not Required" at bounding box center [847, 259] width 22 height 6
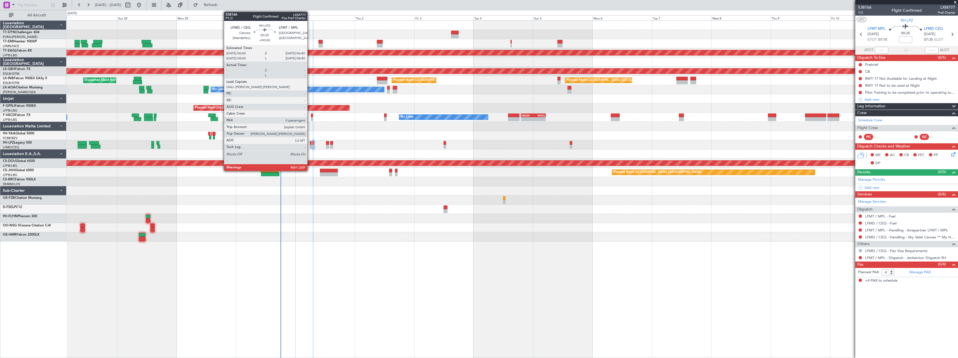
click at [310, 143] on div at bounding box center [311, 143] width 2 height 4
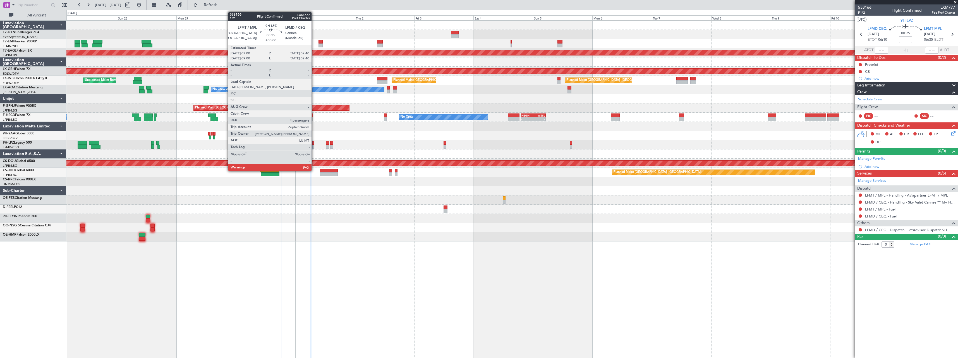
click at [314, 143] on div at bounding box center [313, 143] width 2 height 4
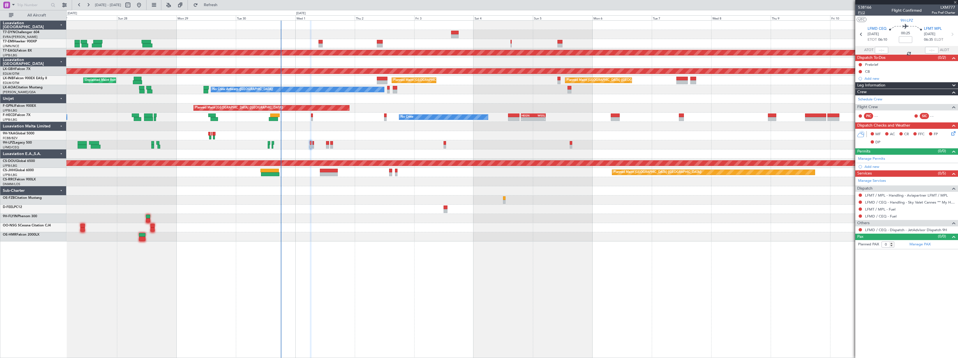
click at [862, 13] on span "P1/2" at bounding box center [864, 12] width 13 height 5
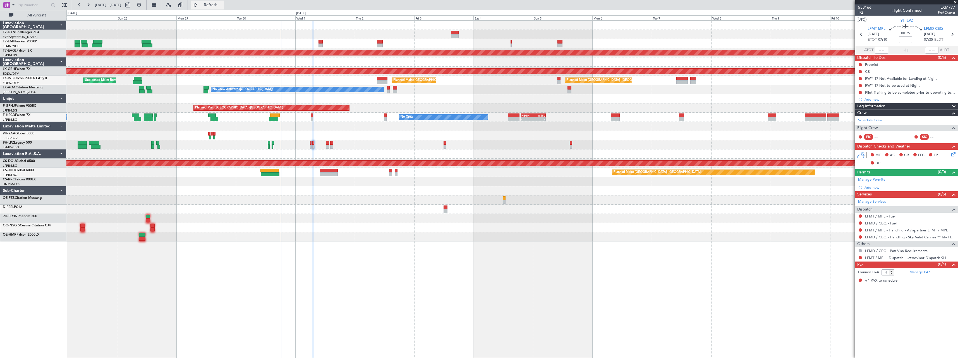
click at [222, 4] on span "Refresh" at bounding box center [210, 5] width 23 height 4
click at [222, 5] on span "Refresh" at bounding box center [210, 5] width 23 height 4
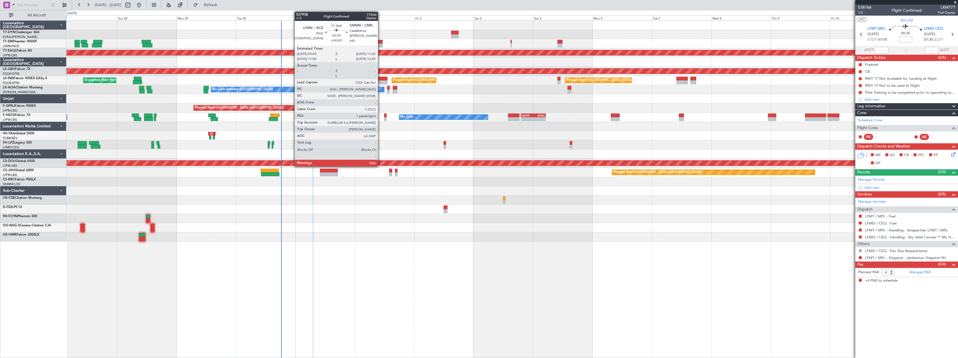
click at [380, 41] on div at bounding box center [380, 42] width 6 height 4
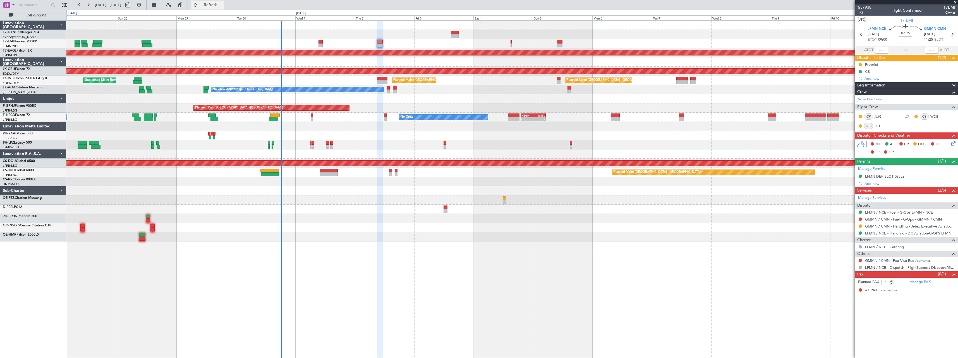
click at [217, 7] on span "Refresh" at bounding box center [210, 5] width 23 height 4
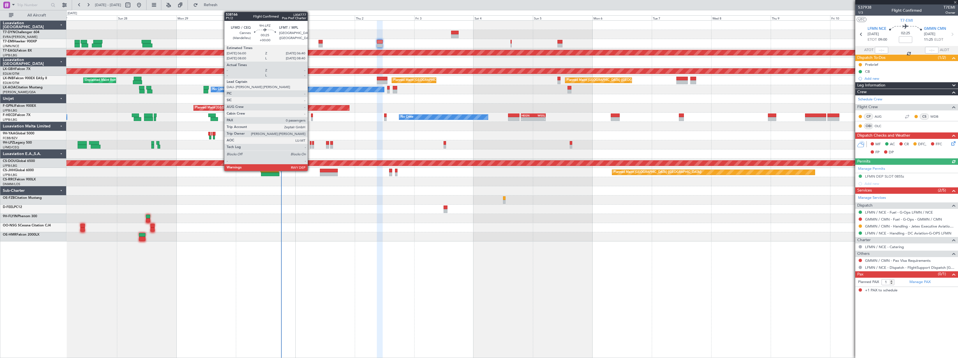
click at [310, 144] on div at bounding box center [311, 143] width 2 height 4
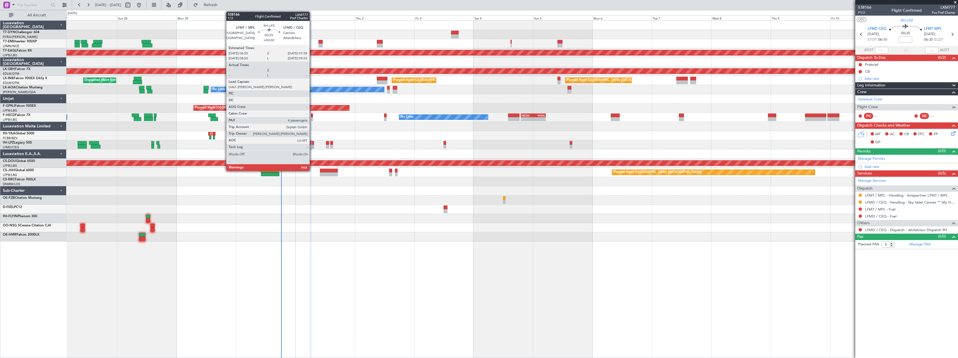
click at [312, 142] on div at bounding box center [313, 143] width 2 height 4
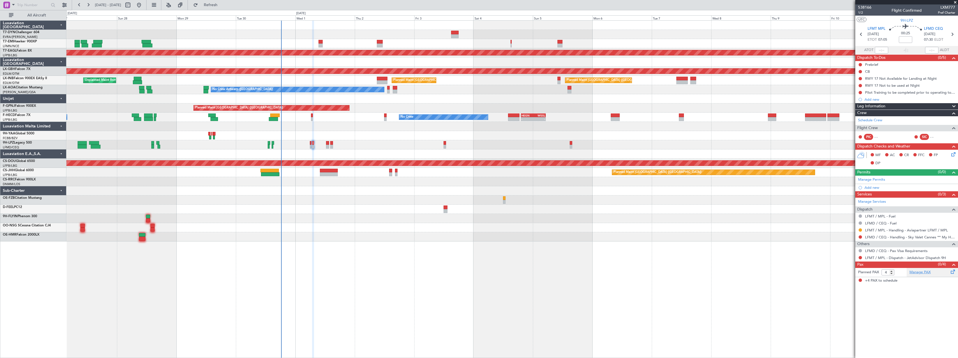
click at [924, 274] on link "Manage PAX" at bounding box center [919, 273] width 21 height 6
drag, startPoint x: 924, startPoint y: 272, endPoint x: 885, endPoint y: 272, distance: 38.8
click at [923, 272] on mat-tooltip-component "LFMT / MPL - Dispatch - JetAdvisor Dispatch 9H" at bounding box center [905, 267] width 78 height 15
click at [922, 272] on link "Manage PAX" at bounding box center [919, 273] width 21 height 6
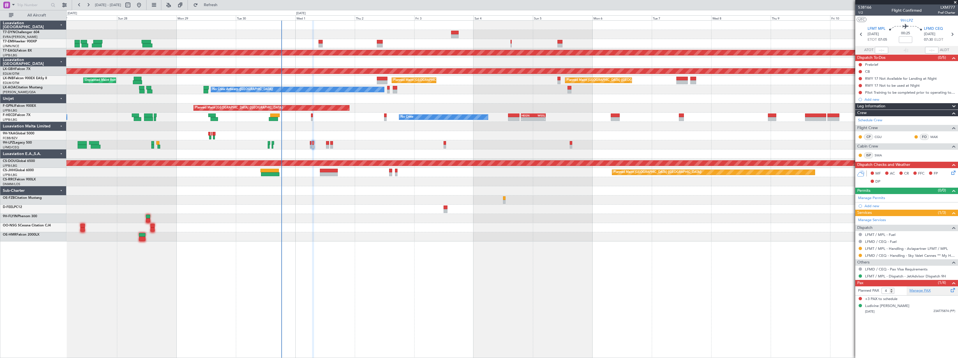
click at [925, 289] on link "Manage PAX" at bounding box center [919, 291] width 21 height 6
click at [921, 291] on mat-tooltip-component "LFMT / MPL - Dispatch - JetAdvisor Dispatch 9H" at bounding box center [905, 286] width 78 height 15
click at [924, 292] on link "Manage PAX" at bounding box center [919, 291] width 21 height 6
click at [222, 7] on span "Refresh" at bounding box center [210, 5] width 23 height 4
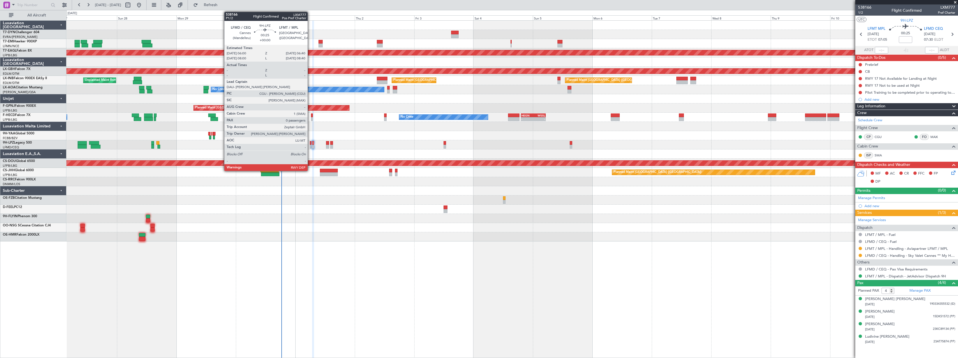
click at [310, 143] on div at bounding box center [311, 143] width 2 height 4
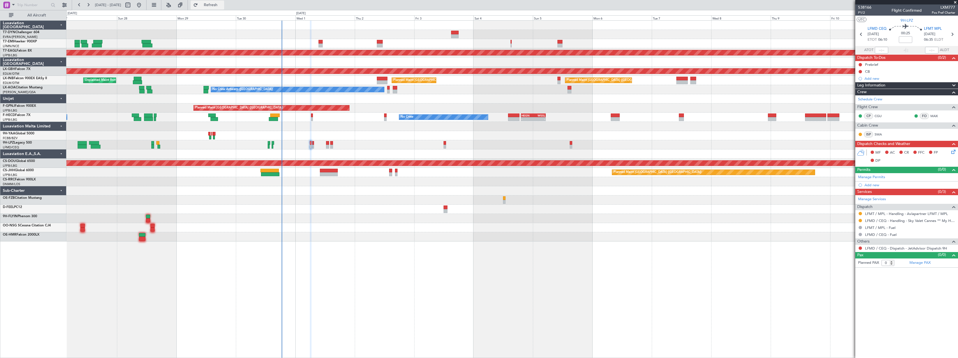
click at [224, 2] on button "Refresh" at bounding box center [207, 5] width 33 height 9
click at [224, 8] on button "Refresh" at bounding box center [207, 5] width 33 height 9
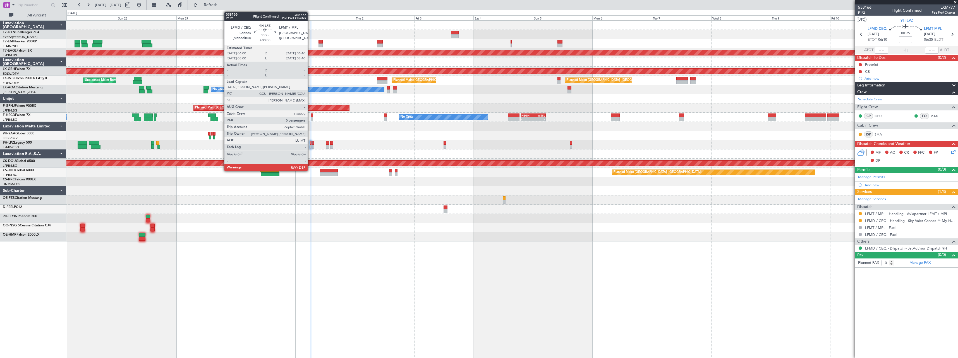
click at [310, 143] on div at bounding box center [311, 143] width 2 height 4
click at [313, 144] on div at bounding box center [313, 143] width 2 height 4
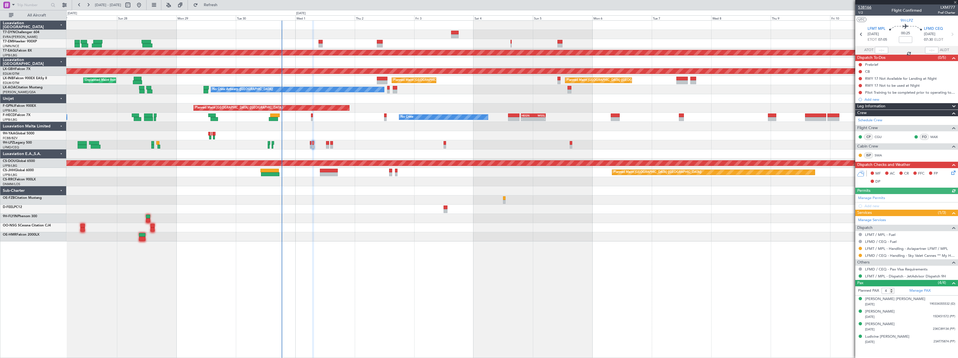
click at [868, 8] on span "538166" at bounding box center [864, 7] width 13 height 6
click at [900, 337] on div "Ludivine [PERSON_NAME]" at bounding box center [887, 337] width 44 height 6
click at [915, 299] on div "[PERSON_NAME] [PERSON_NAME]" at bounding box center [895, 300] width 60 height 6
click at [881, 326] on div "[PERSON_NAME]" at bounding box center [880, 326] width 30 height 6
click at [889, 336] on div "[PERSON_NAME]" at bounding box center [880, 339] width 30 height 6
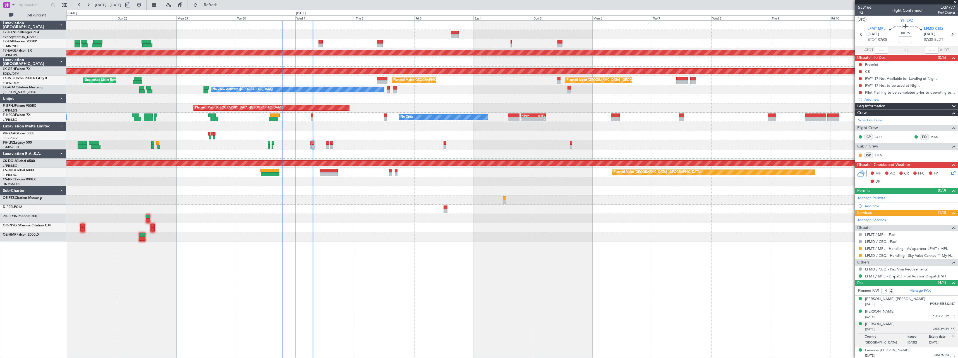
click at [864, 11] on span "1/2" at bounding box center [864, 12] width 13 height 5
click at [950, 172] on icon at bounding box center [952, 172] width 4 height 4
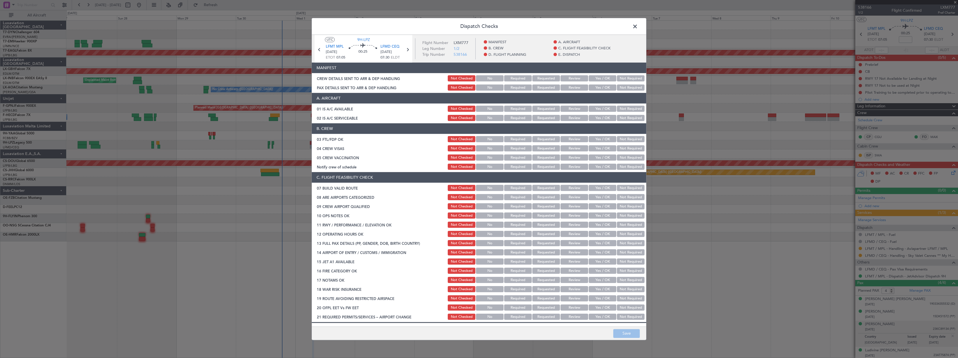
click at [592, 79] on button "Yes / OK" at bounding box center [603, 79] width 28 height 6
click at [594, 87] on button "Yes / OK" at bounding box center [603, 88] width 28 height 6
click at [634, 331] on button "Save" at bounding box center [626, 333] width 27 height 9
click at [638, 26] on span at bounding box center [638, 27] width 0 height 11
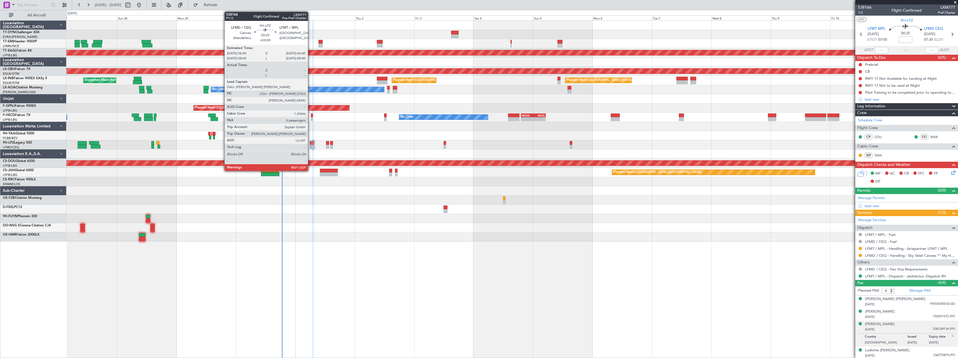
click at [310, 143] on div at bounding box center [311, 143] width 2 height 4
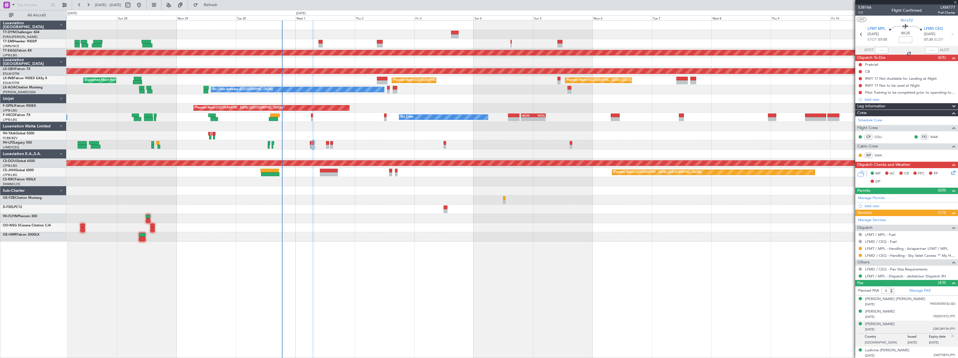
type input "0"
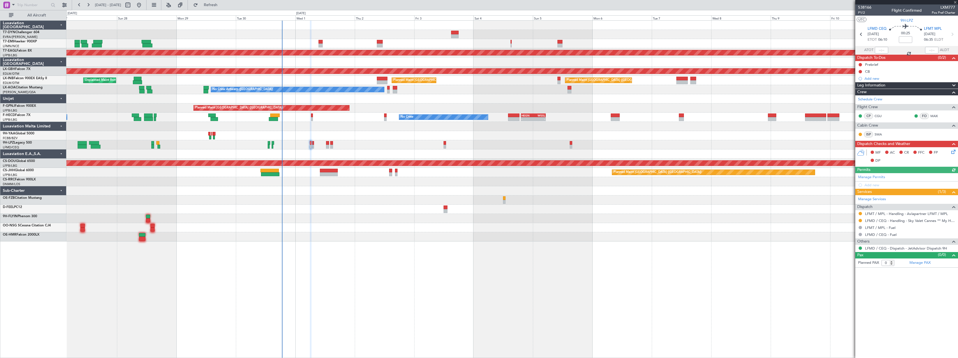
click at [955, 149] on icon at bounding box center [952, 151] width 4 height 4
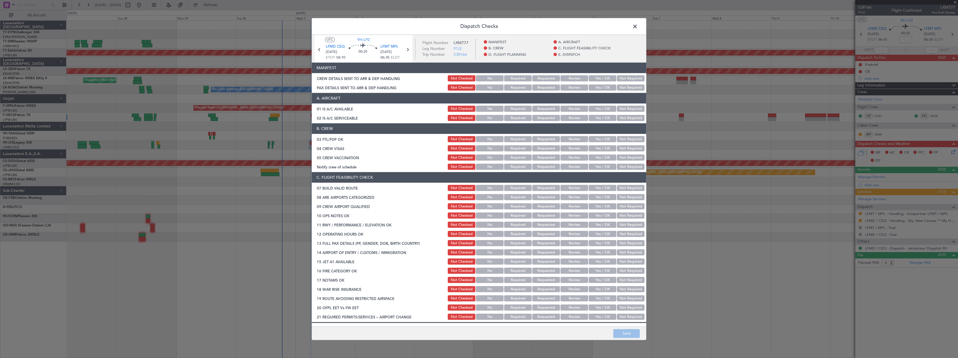
click at [602, 80] on button "Yes / OK" at bounding box center [603, 79] width 28 height 6
click at [620, 87] on button "Not Required" at bounding box center [631, 88] width 28 height 6
drag, startPoint x: 628, startPoint y: 332, endPoint x: 627, endPoint y: 329, distance: 3.5
click at [627, 332] on button "Save" at bounding box center [626, 333] width 27 height 9
click at [638, 25] on span at bounding box center [638, 27] width 0 height 11
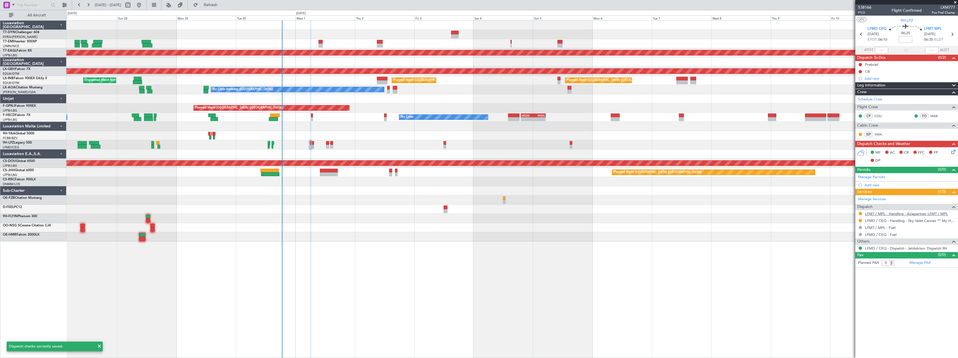
click at [928, 214] on link "LFMT / MPL - Handling - Aviapartner LFMT / MPL" at bounding box center [906, 214] width 83 height 5
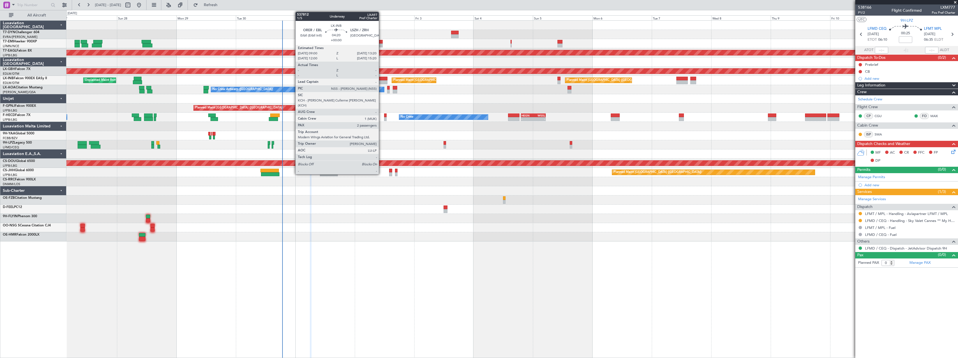
click at [382, 80] on div at bounding box center [382, 79] width 11 height 4
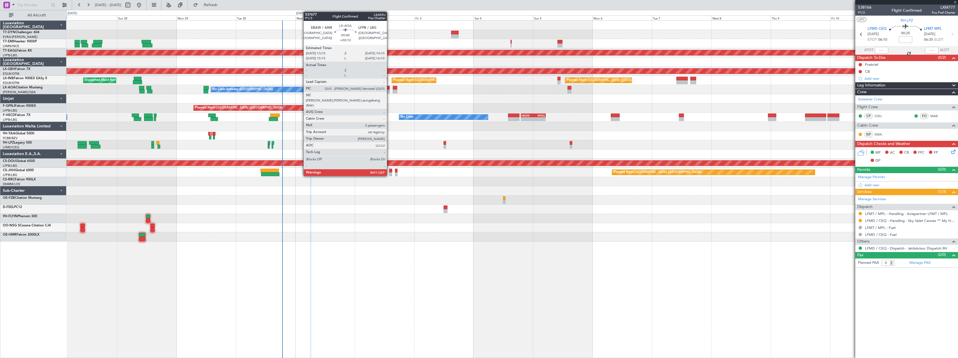
click at [389, 92] on div at bounding box center [388, 92] width 3 height 4
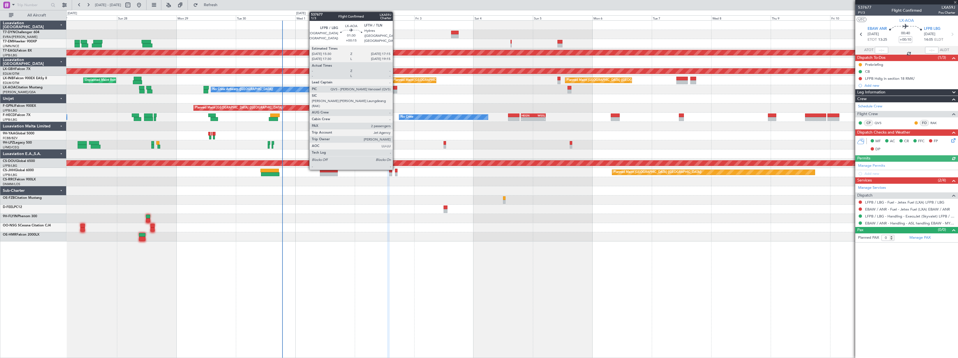
click at [395, 91] on div at bounding box center [395, 92] width 4 height 4
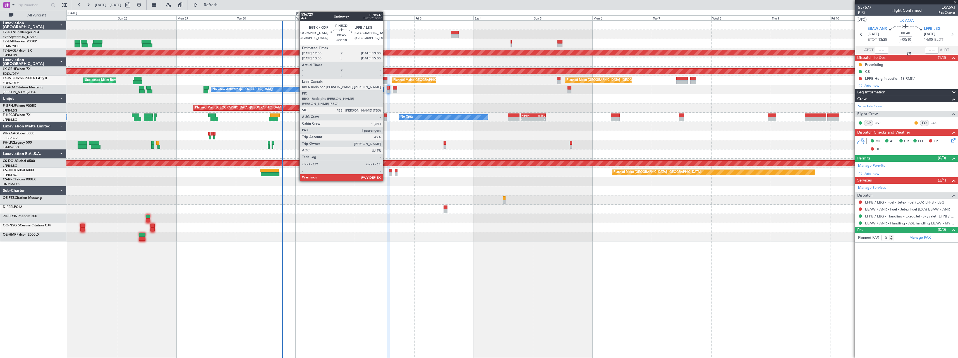
type input "+00:15"
type input "2"
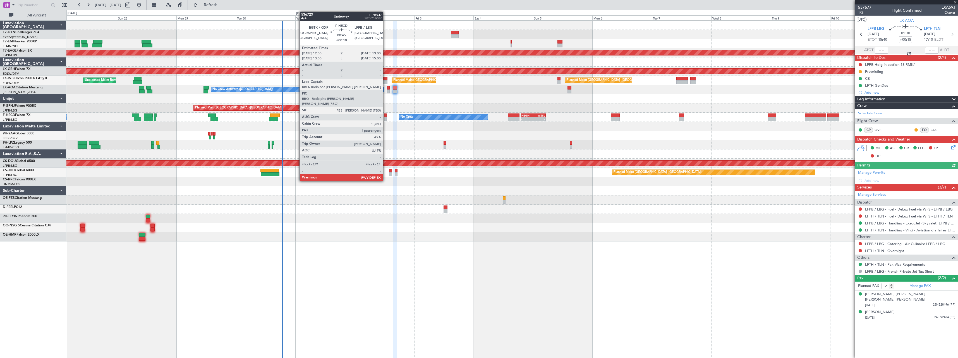
click at [385, 116] on div at bounding box center [385, 116] width 3 height 4
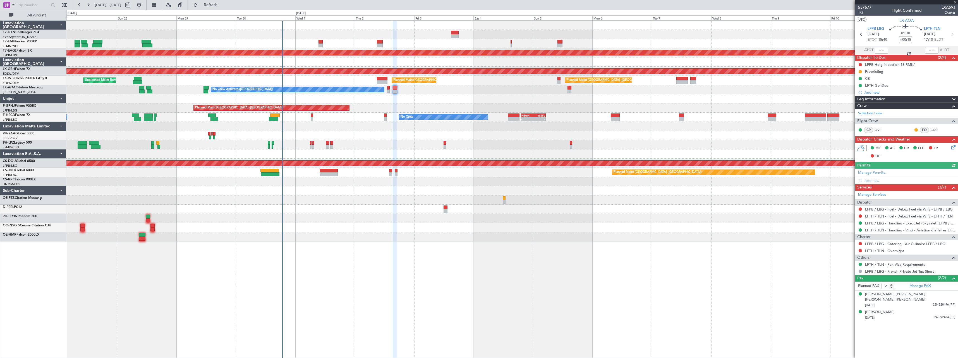
type input "+00:10"
type input "1"
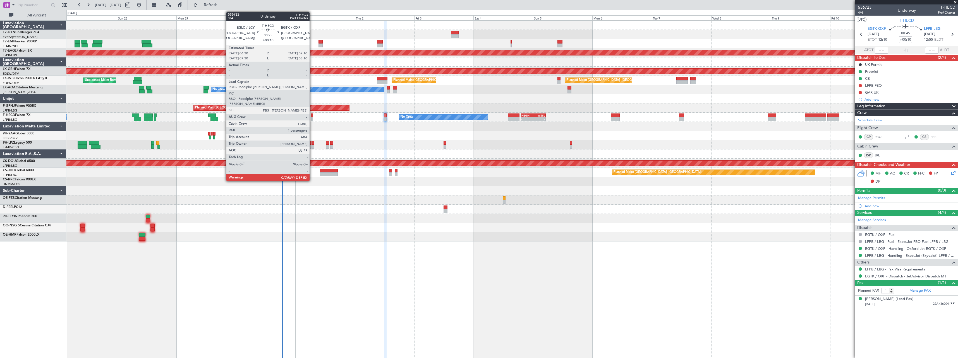
click at [312, 117] on div at bounding box center [312, 116] width 2 height 4
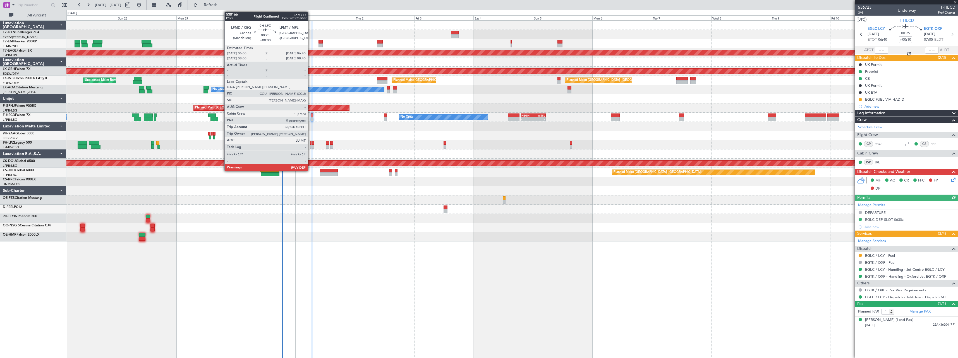
click at [310, 143] on div at bounding box center [311, 143] width 2 height 4
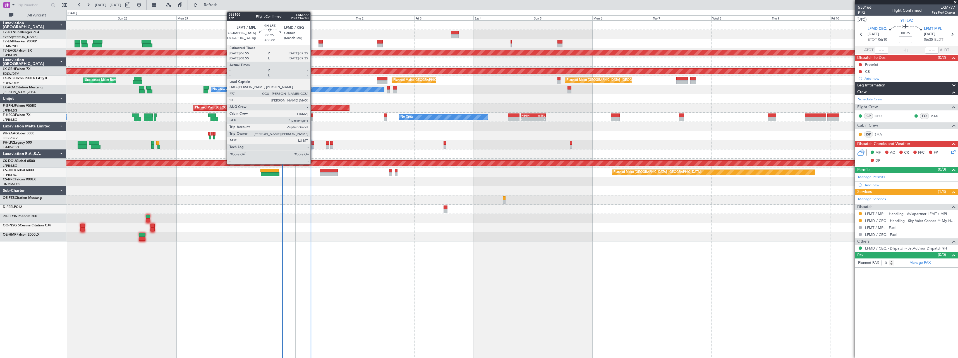
click at [313, 143] on div at bounding box center [313, 143] width 2 height 4
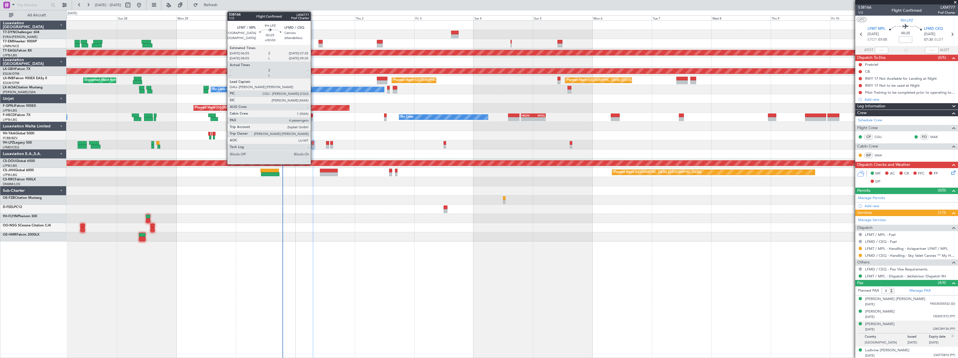
click at [313, 143] on div at bounding box center [313, 143] width 2 height 4
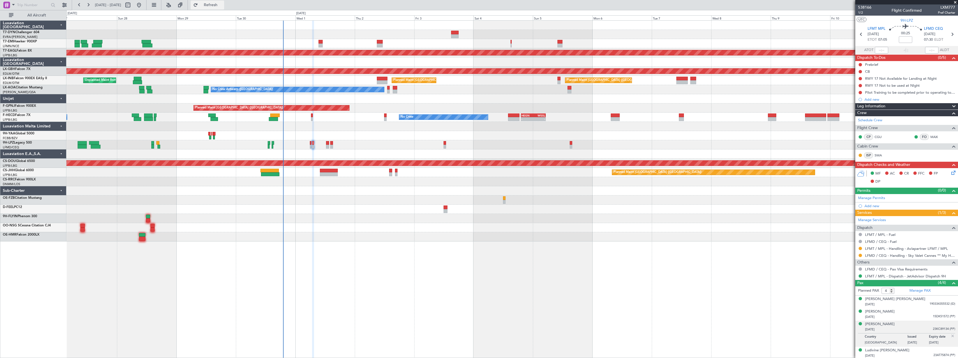
click at [222, 5] on span "Refresh" at bounding box center [210, 5] width 23 height 4
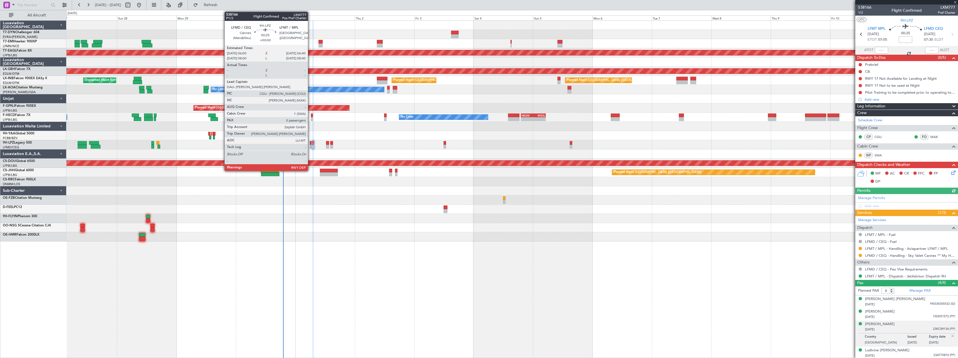
click at [310, 142] on div at bounding box center [311, 143] width 2 height 4
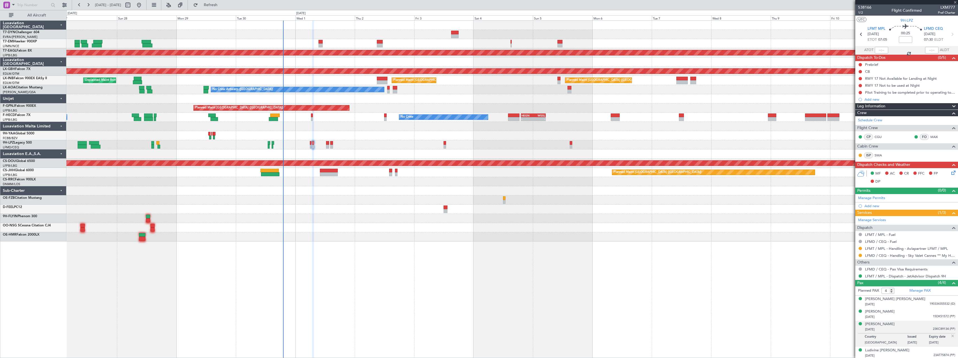
type input "0"
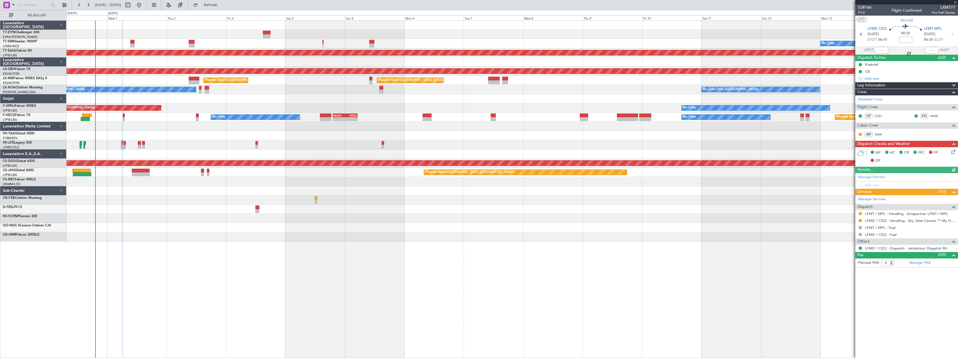
click at [321, 158] on div "No Crew Planned Maint Dubai (Al Maktoum Intl) Planned Maint Nurnberg Planned Ma…" at bounding box center [511, 131] width 891 height 221
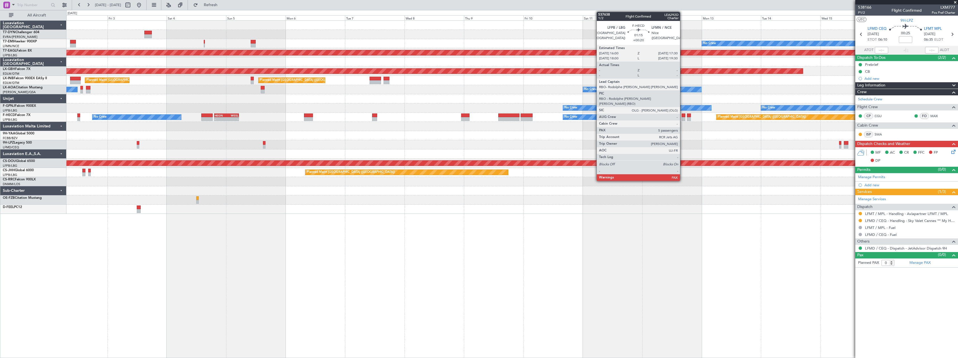
click at [682, 116] on div at bounding box center [684, 116] width 4 height 4
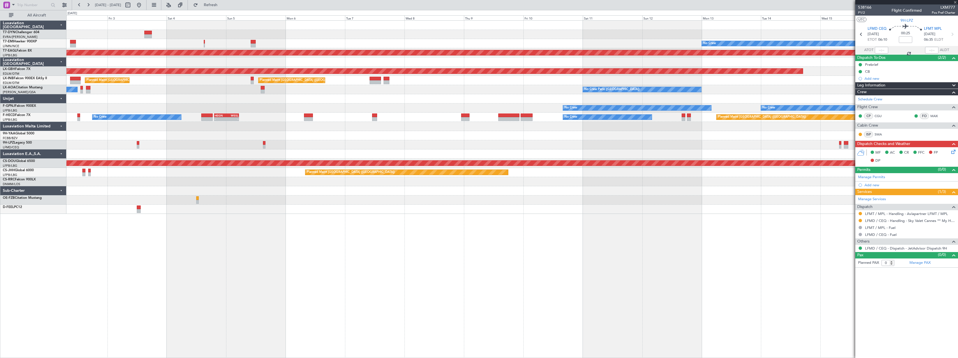
type input "+00:20"
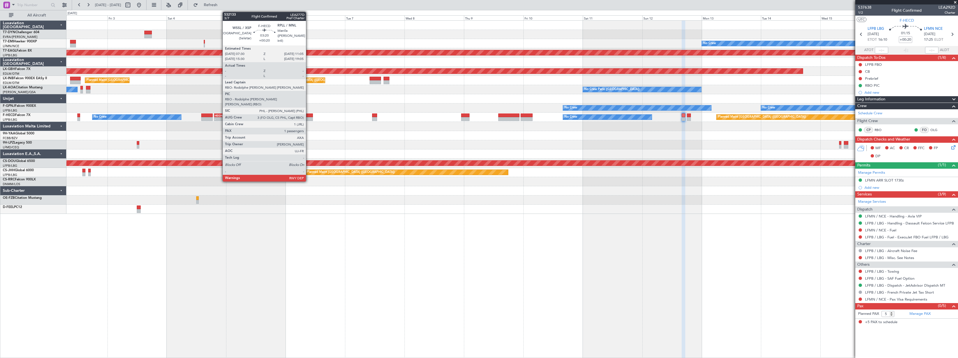
click at [308, 117] on div at bounding box center [308, 116] width 9 height 4
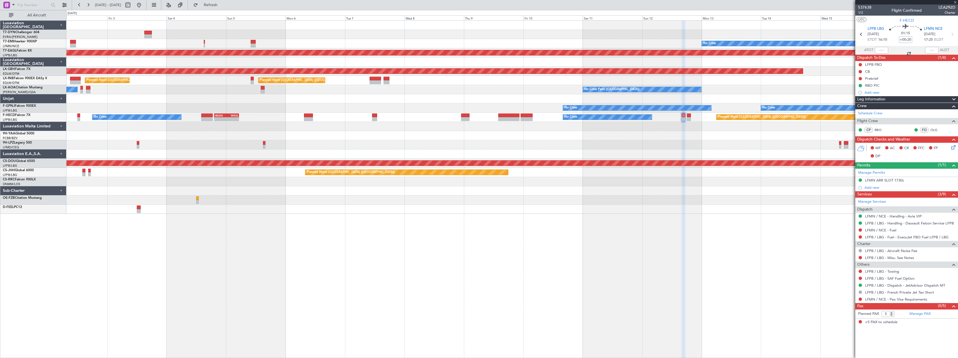
type input "1"
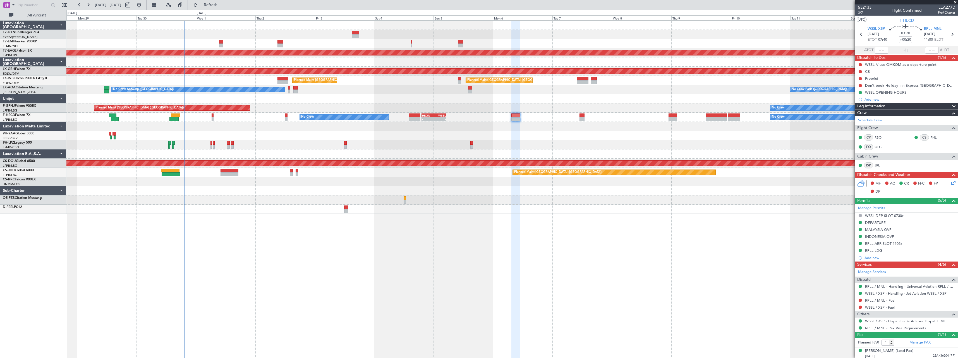
click at [509, 177] on div "No Crew Planned Maint Dubai (Al Maktoum Intl) Planned Maint Nurnberg Planned Ma…" at bounding box center [511, 117] width 891 height 193
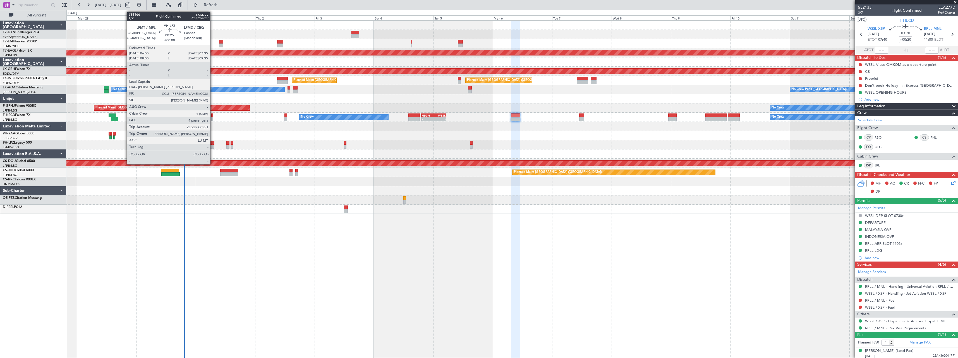
click at [213, 143] on div at bounding box center [213, 143] width 2 height 4
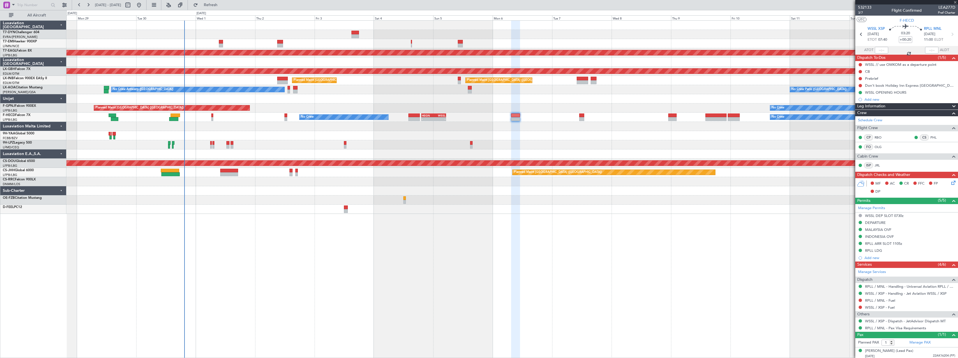
type input "4"
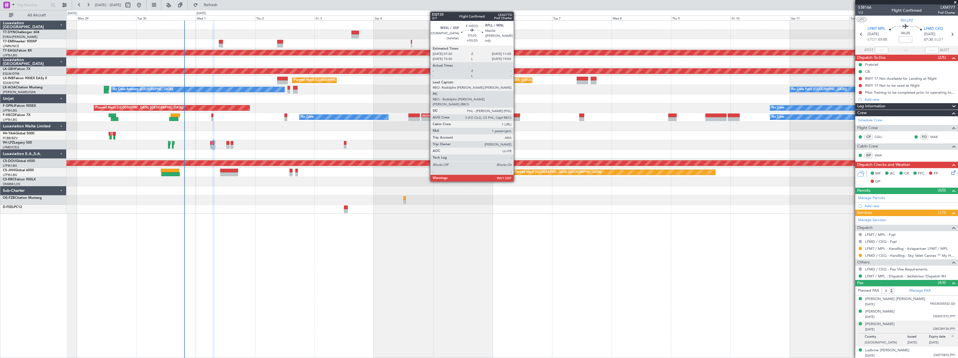
click at [516, 116] on div at bounding box center [515, 116] width 9 height 4
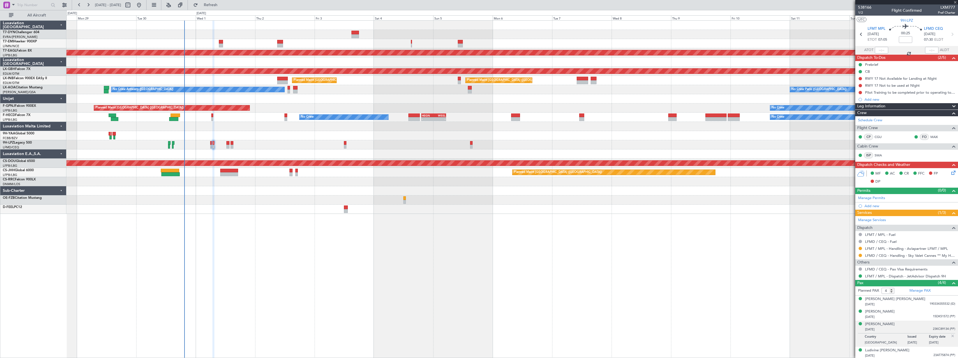
type input "+00:20"
type input "1"
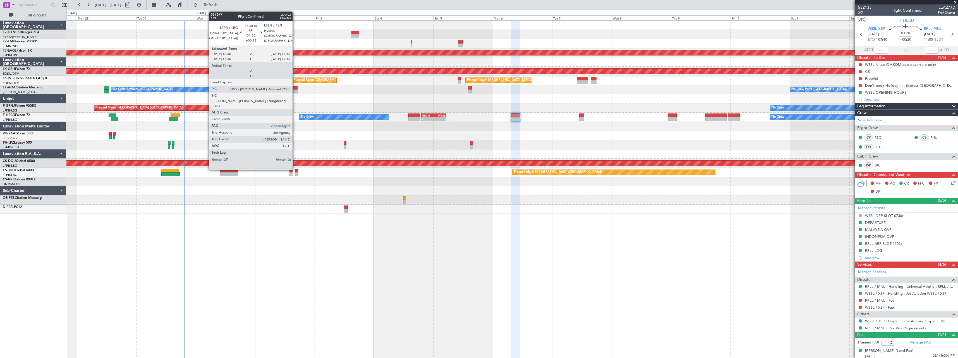
click at [295, 91] on div at bounding box center [295, 92] width 4 height 4
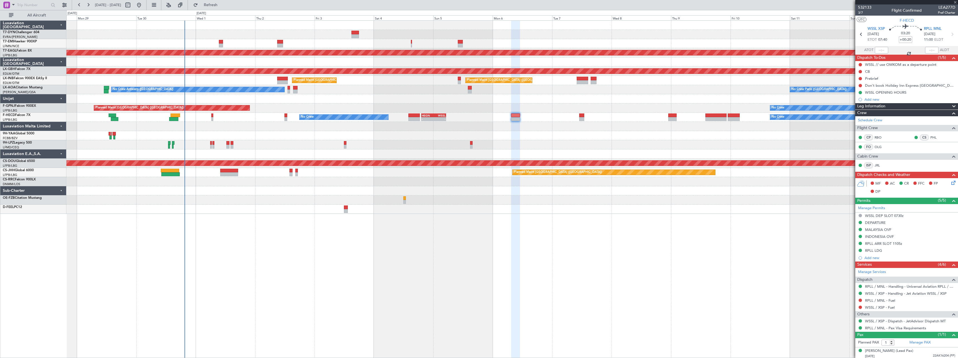
type input "+00:15"
type input "2"
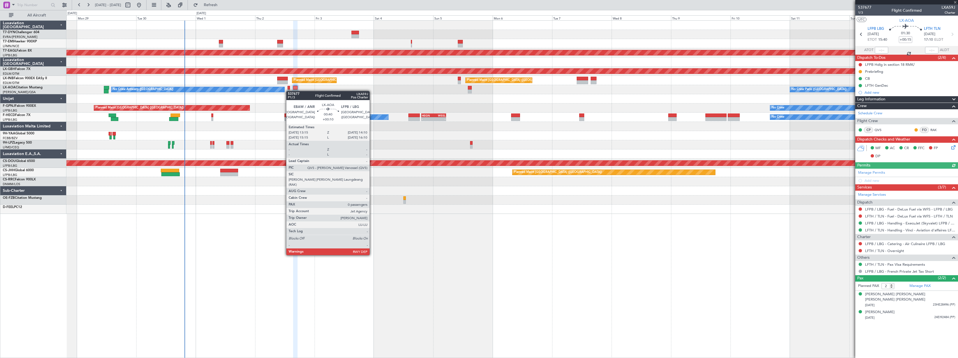
click at [289, 91] on div at bounding box center [288, 92] width 3 height 4
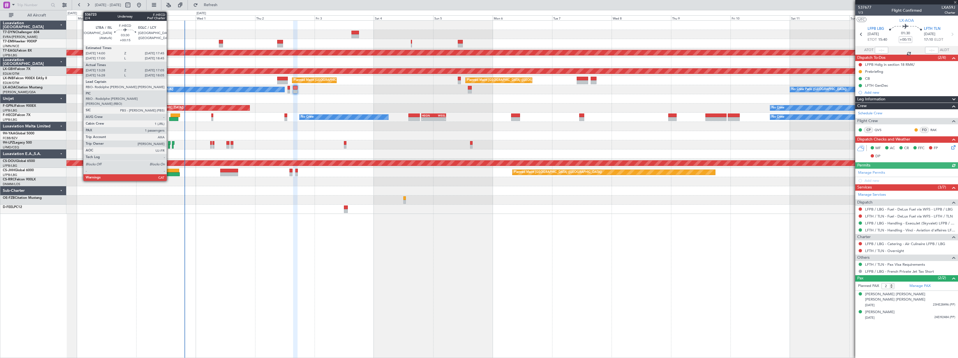
type input "+00:10"
type input "0"
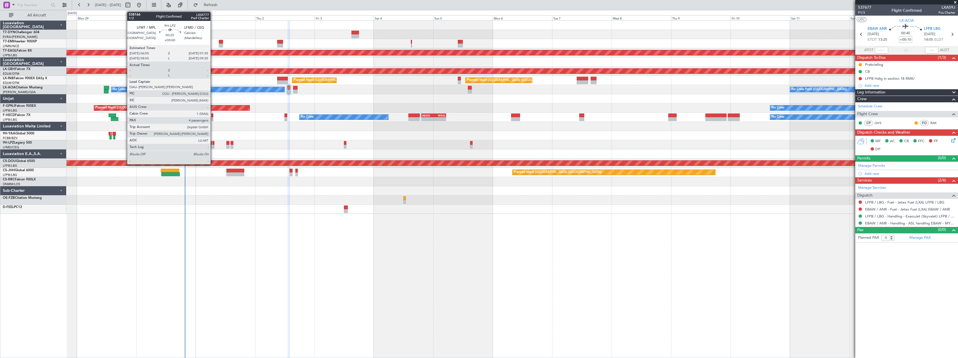
click at [213, 144] on div at bounding box center [213, 143] width 2 height 4
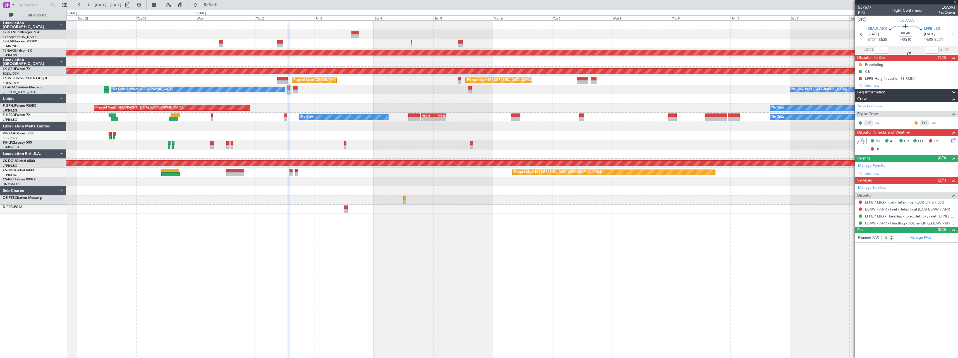
type input "4"
